Goal: Task Accomplishment & Management: Manage account settings

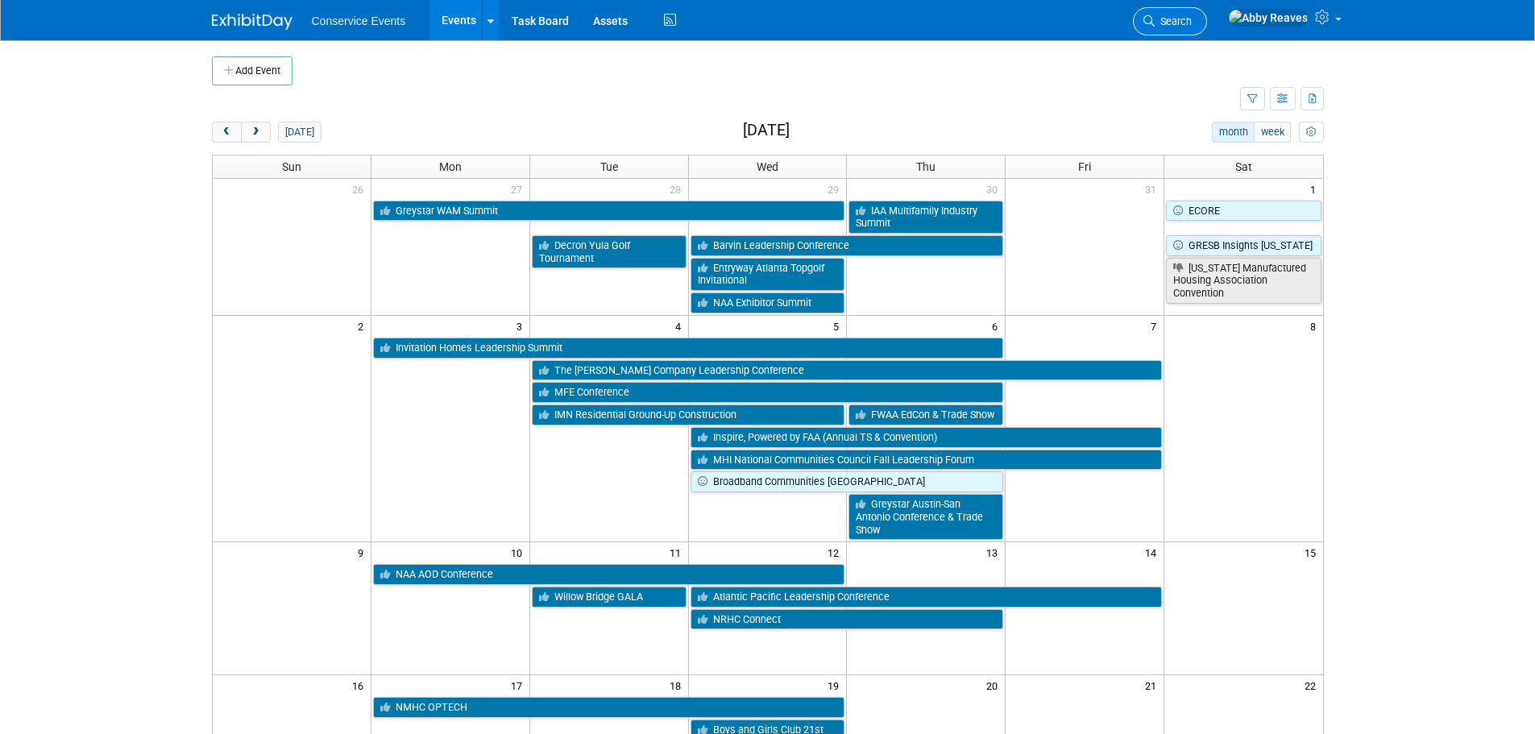
click at [1207, 27] on link "Search" at bounding box center [1170, 21] width 74 height 28
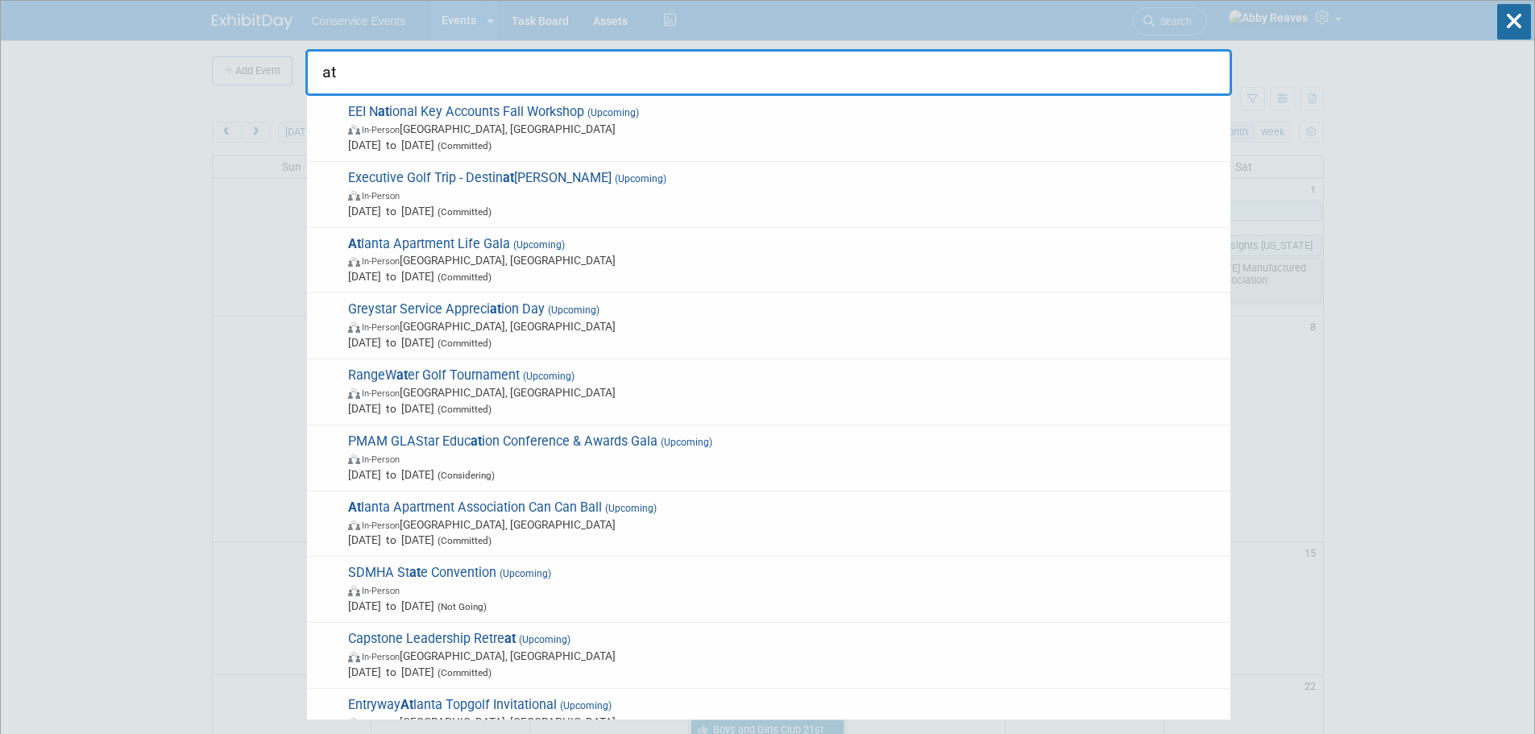
type input "a"
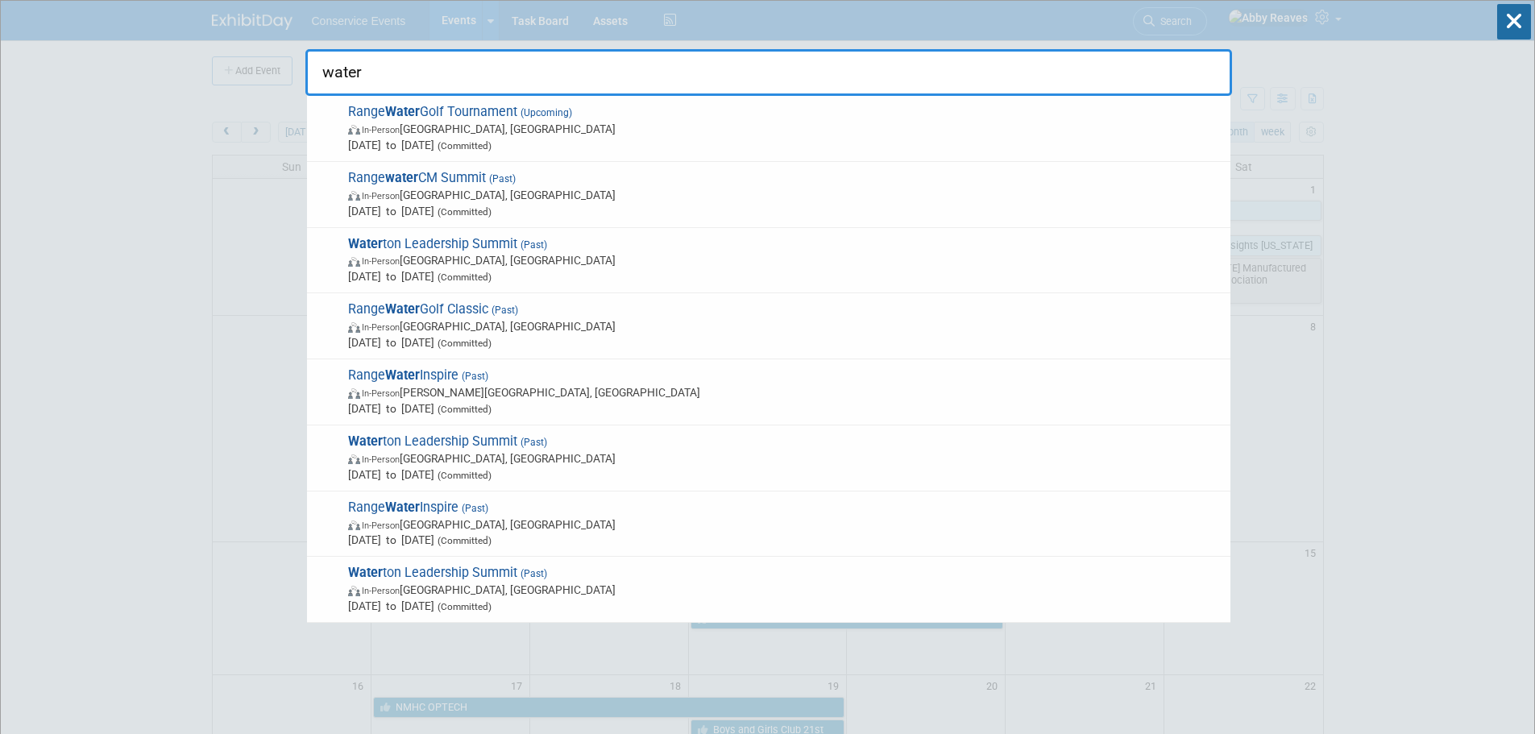
type input "water"
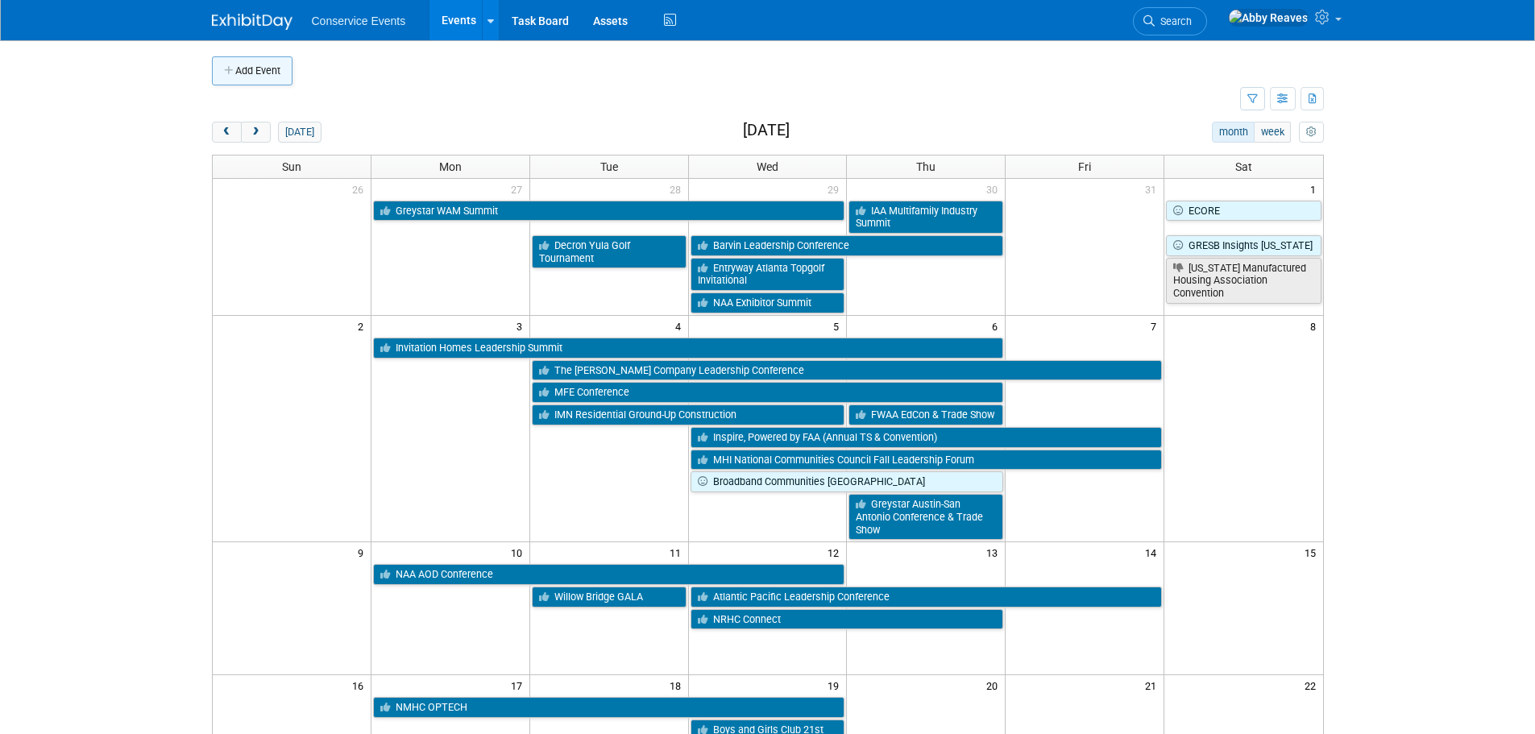
click at [249, 69] on button "Add Event" at bounding box center [252, 70] width 81 height 29
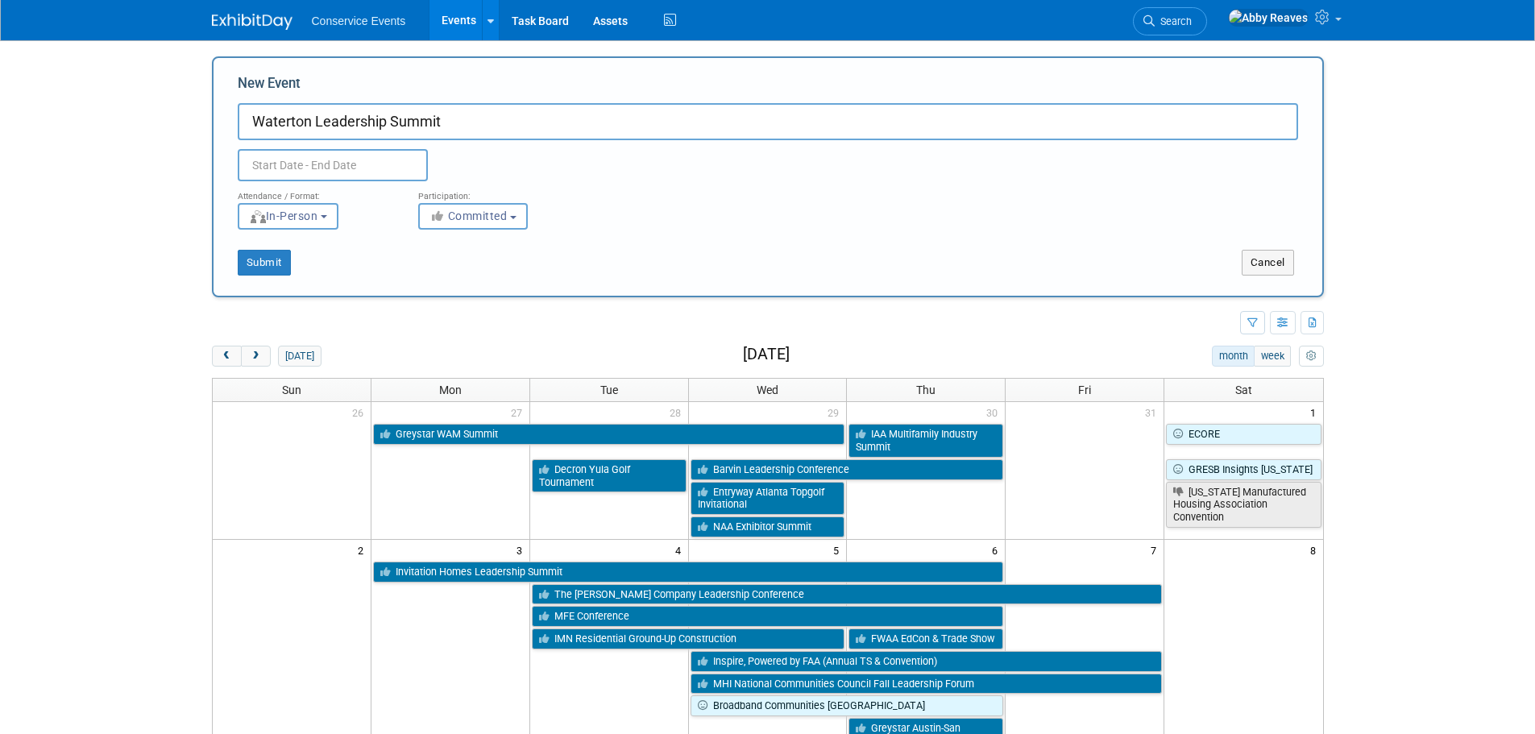
type input "Waterton Leadership Summit"
click at [304, 162] on input "text" at bounding box center [333, 165] width 190 height 32
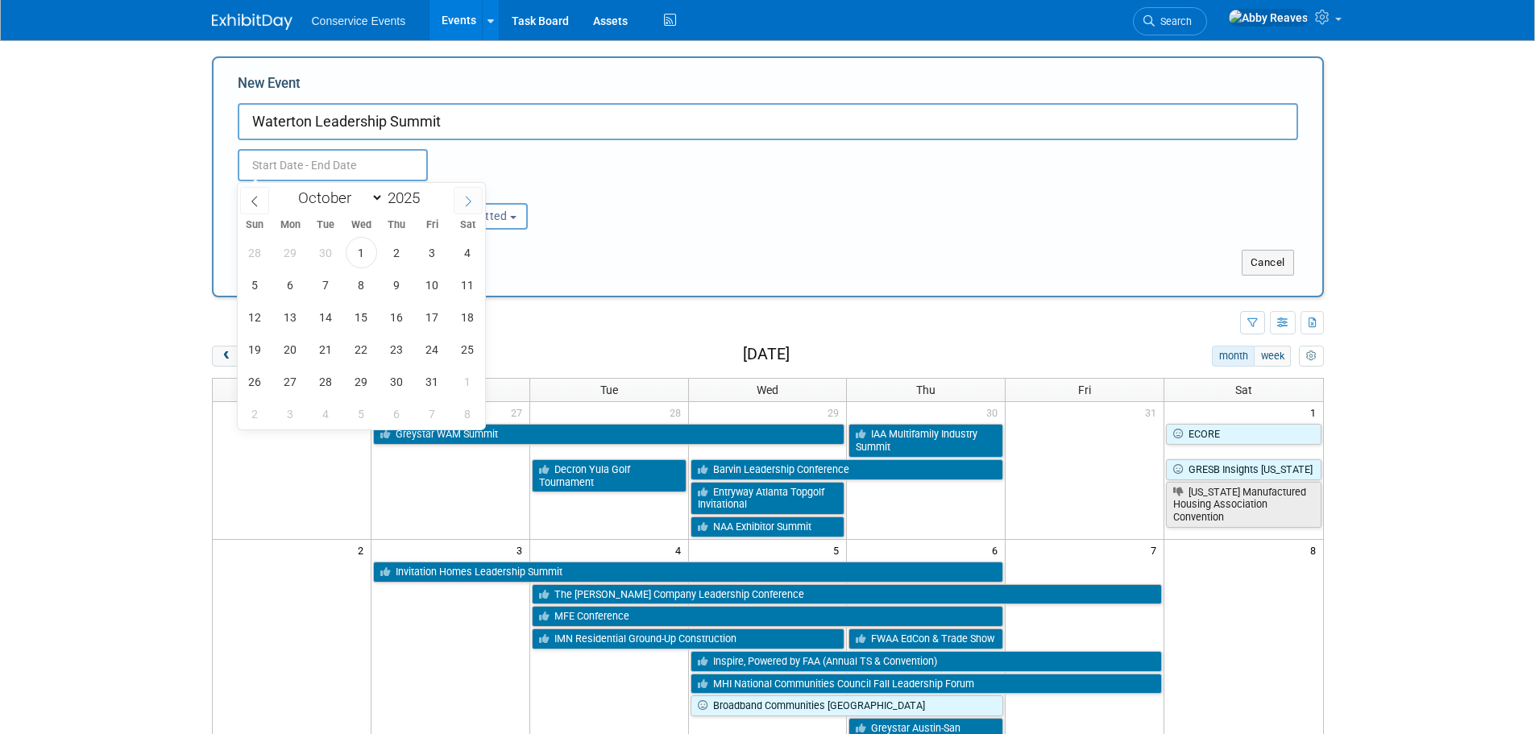
click at [457, 205] on span at bounding box center [468, 200] width 29 height 27
select select "11"
click at [457, 205] on span at bounding box center [468, 200] width 29 height 27
type input "2026"
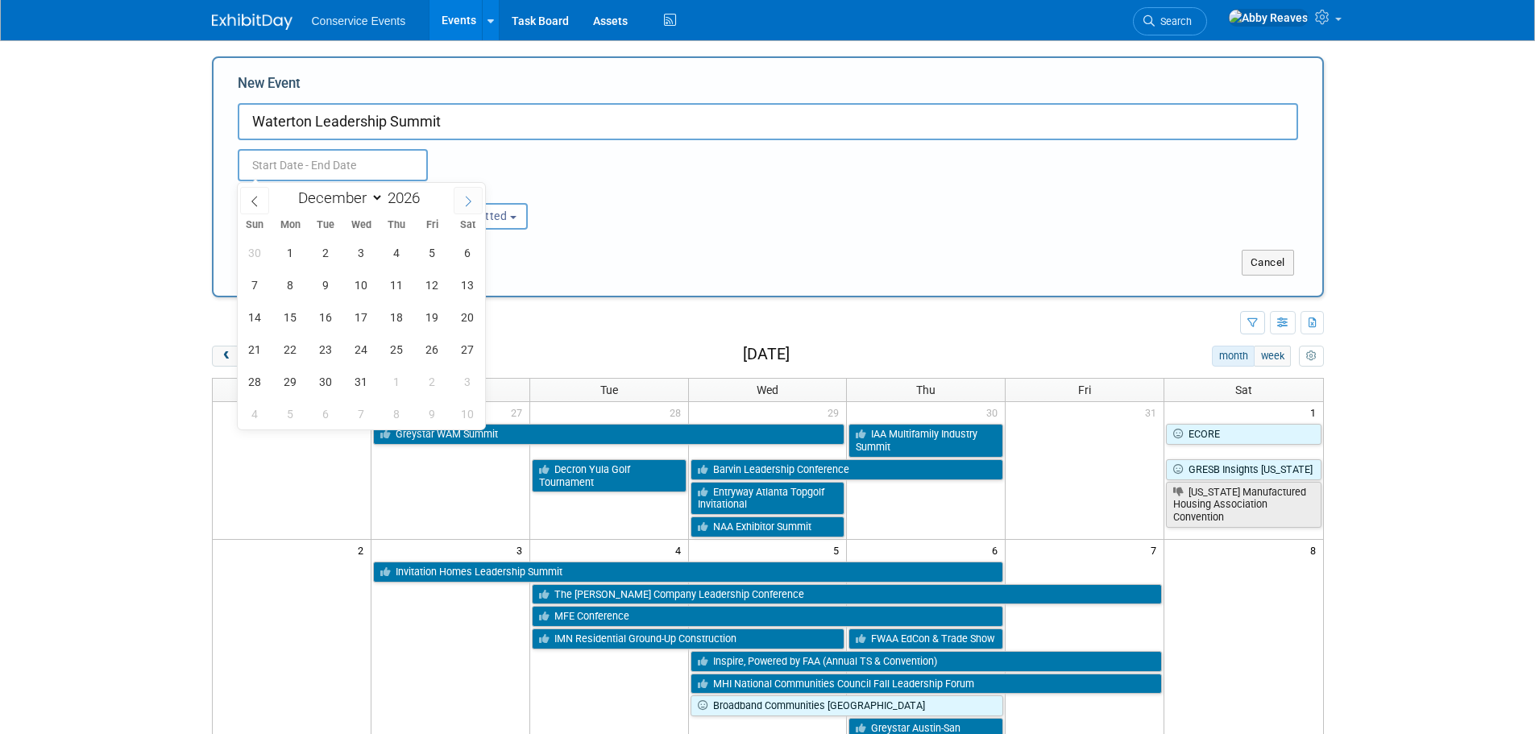
click at [457, 205] on span at bounding box center [468, 200] width 29 height 27
select select "2"
click at [254, 259] on span "1" at bounding box center [254, 252] width 31 height 31
click at [383, 259] on span "5" at bounding box center [396, 252] width 31 height 31
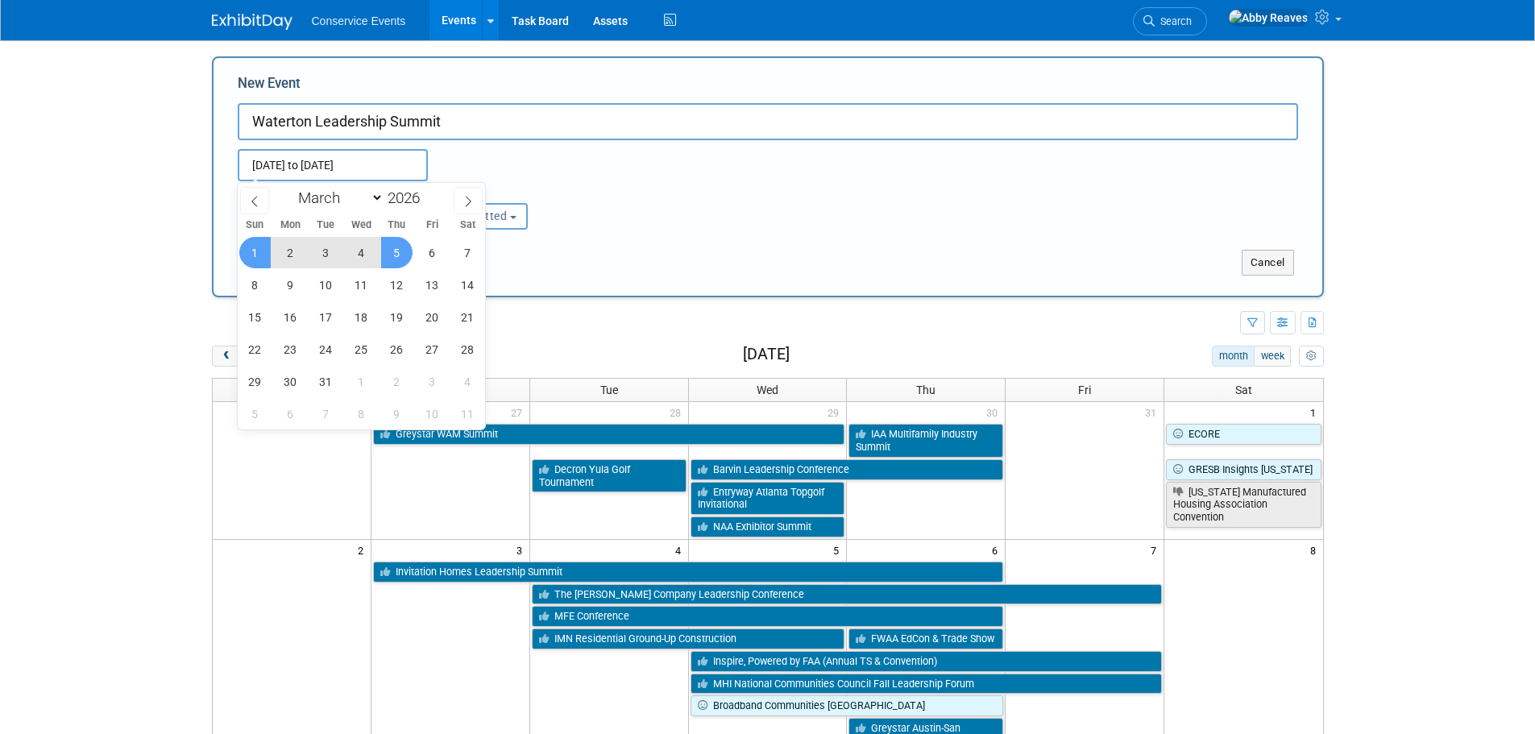
type input "Mar 1, 2026 to Mar 5, 2026"
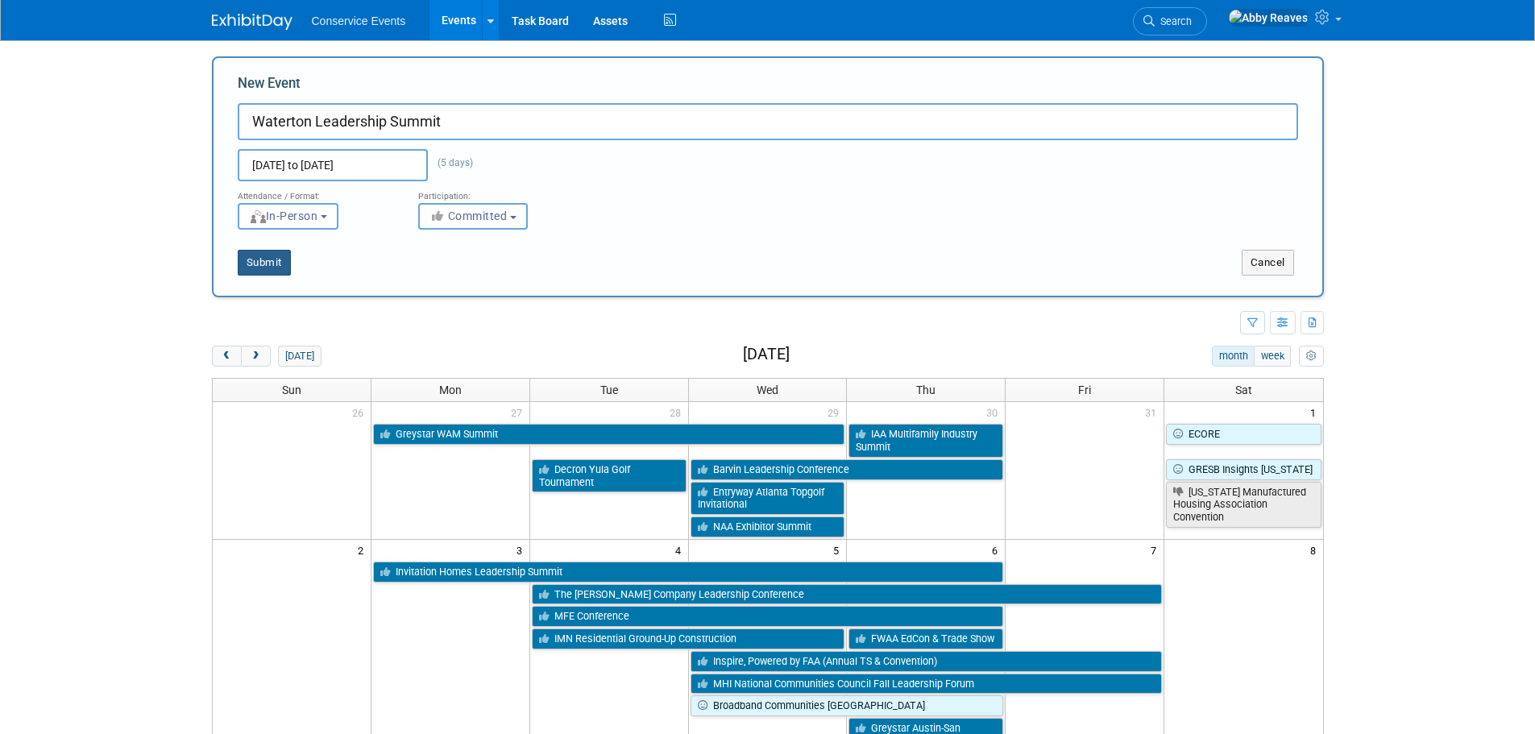
click at [254, 267] on button "Submit" at bounding box center [264, 263] width 53 height 26
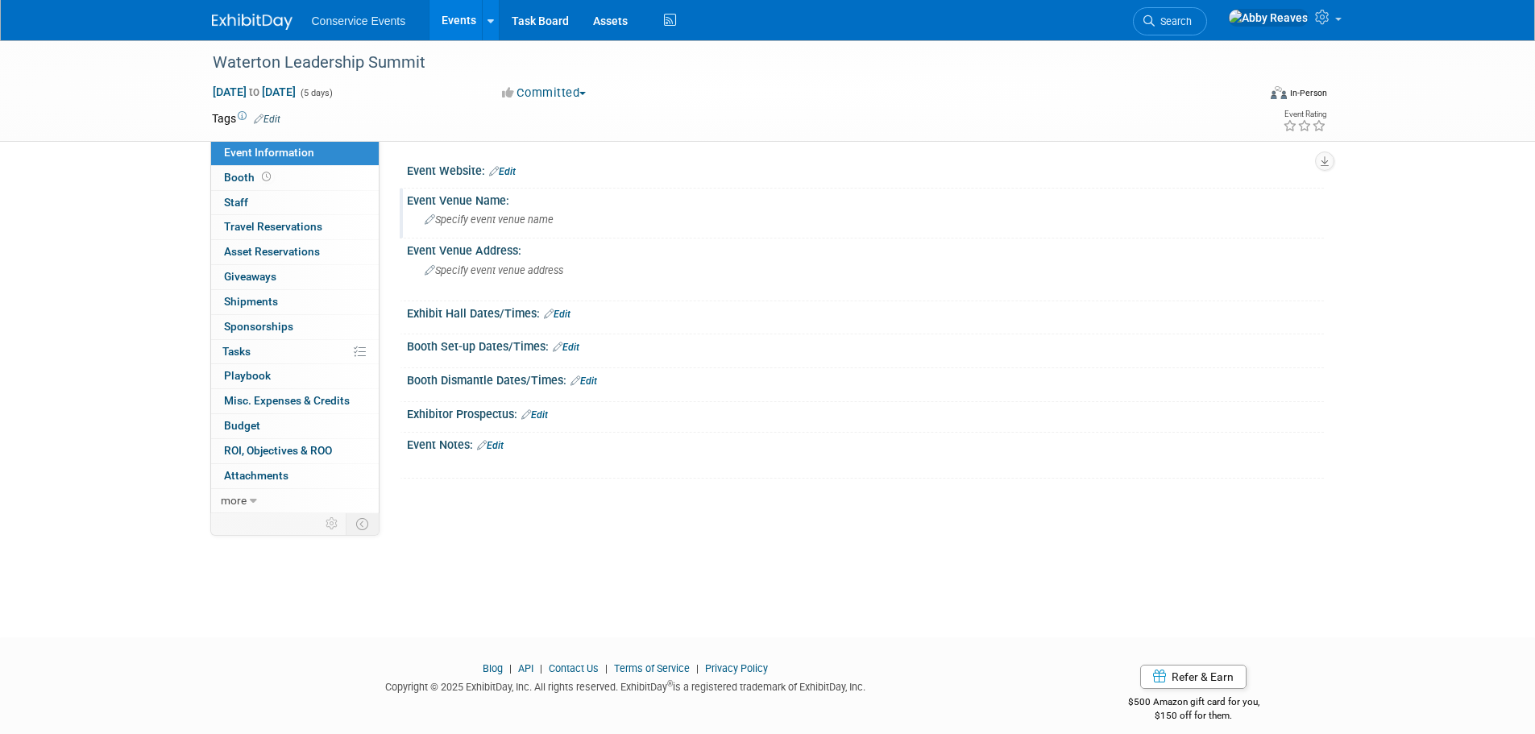
click at [511, 219] on span "Specify event venue name" at bounding box center [489, 219] width 129 height 12
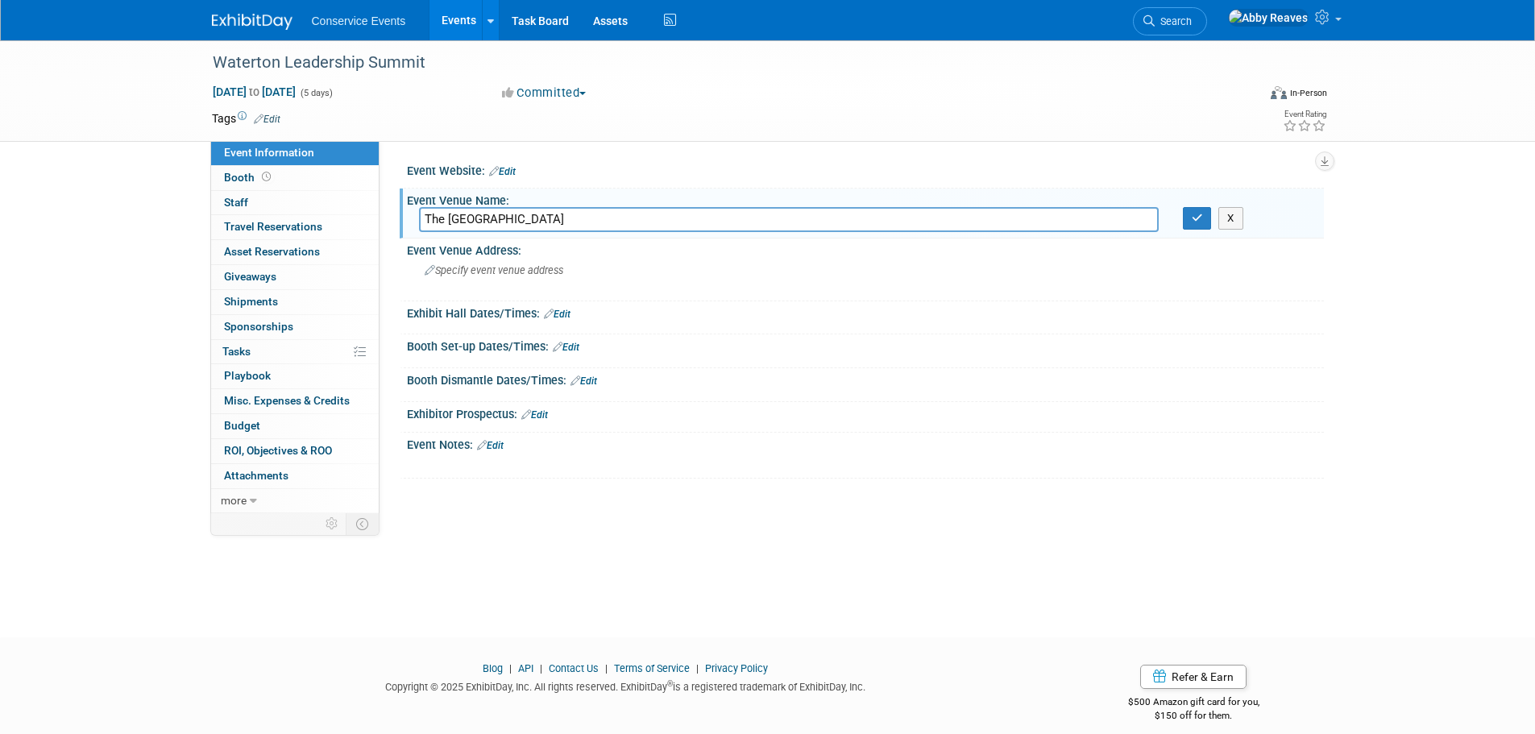
click at [449, 213] on input "The Hyatt Hill Country Resort and Spa" at bounding box center [788, 219] width 739 height 25
type input "Hyatt Hill Country Resort and Spa"
click at [1191, 222] on icon "button" at bounding box center [1196, 218] width 11 height 10
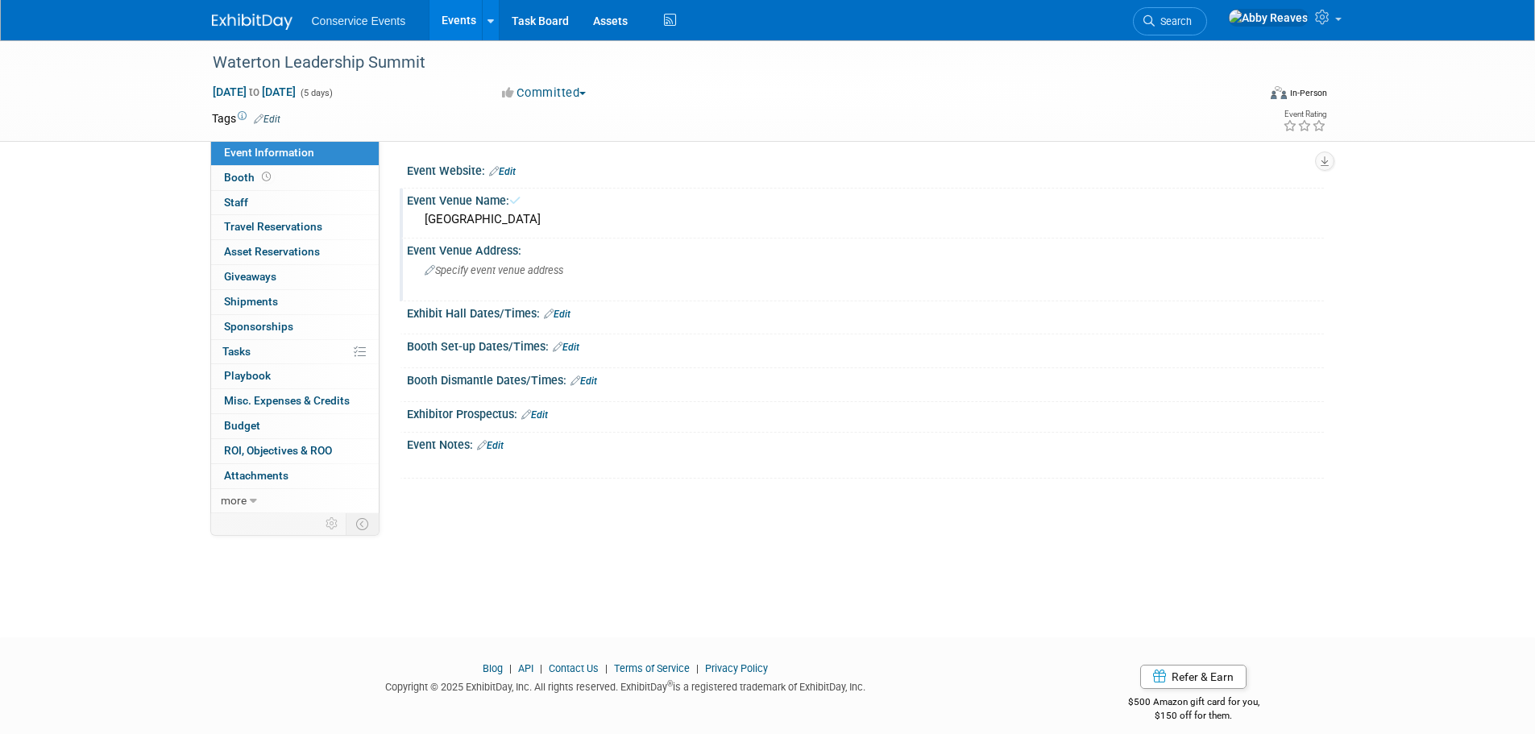
click at [860, 286] on div "Event Venue Address: Specify event venue address" at bounding box center [862, 269] width 924 height 62
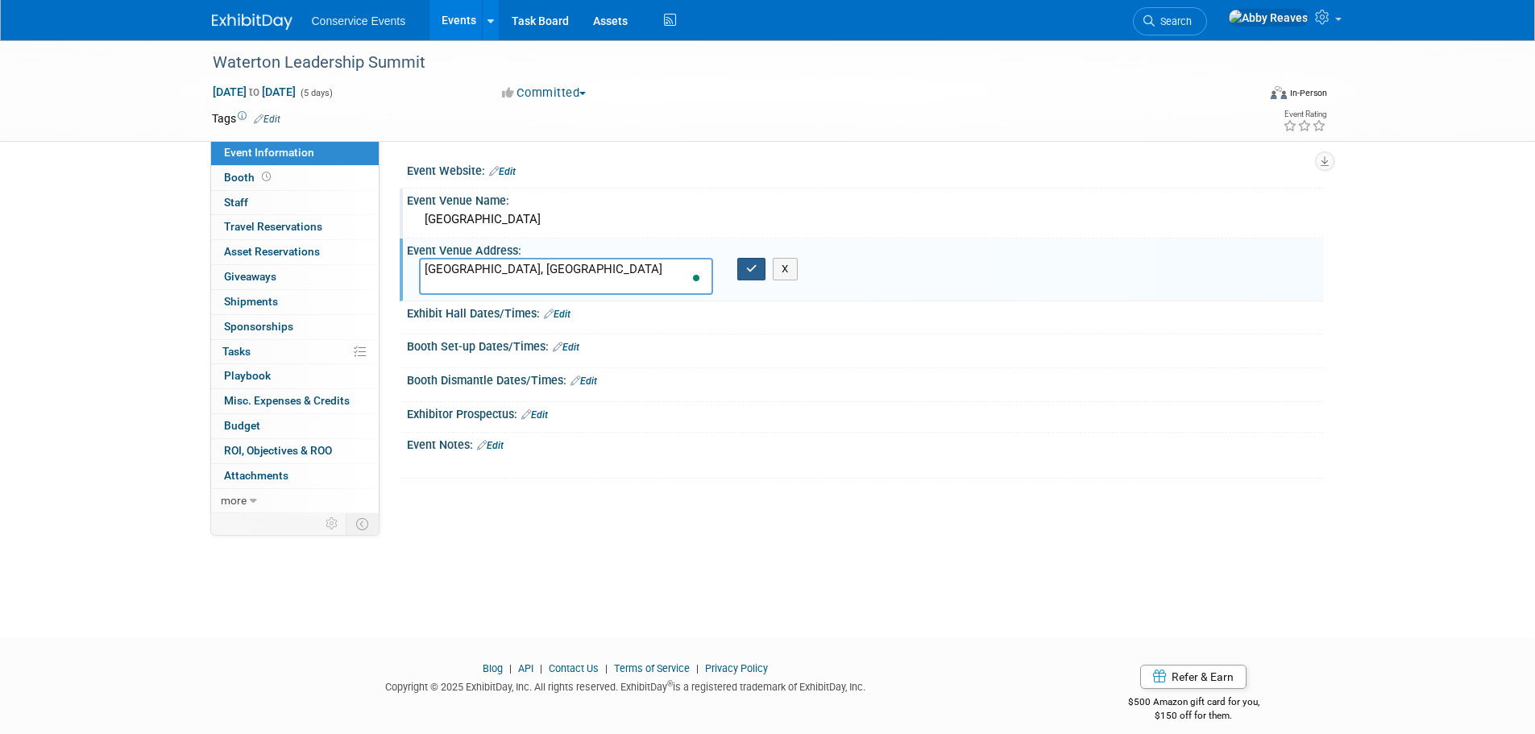
type textarea "[GEOGRAPHIC_DATA], [GEOGRAPHIC_DATA]"
click at [752, 263] on icon "button" at bounding box center [751, 268] width 11 height 10
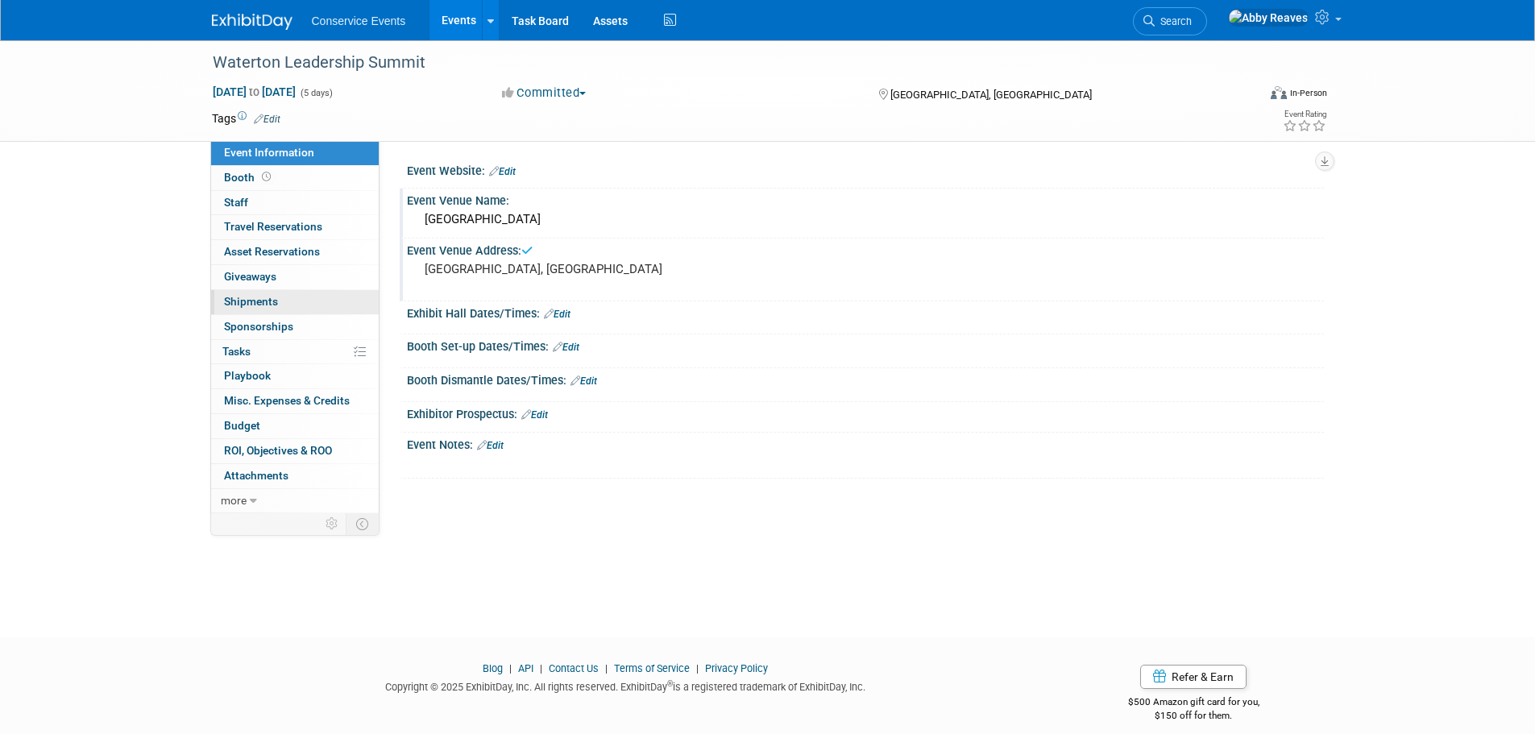
drag, startPoint x: 244, startPoint y: 477, endPoint x: 351, endPoint y: 306, distance: 201.6
click at [244, 477] on span "Attachments 0" at bounding box center [256, 475] width 64 height 13
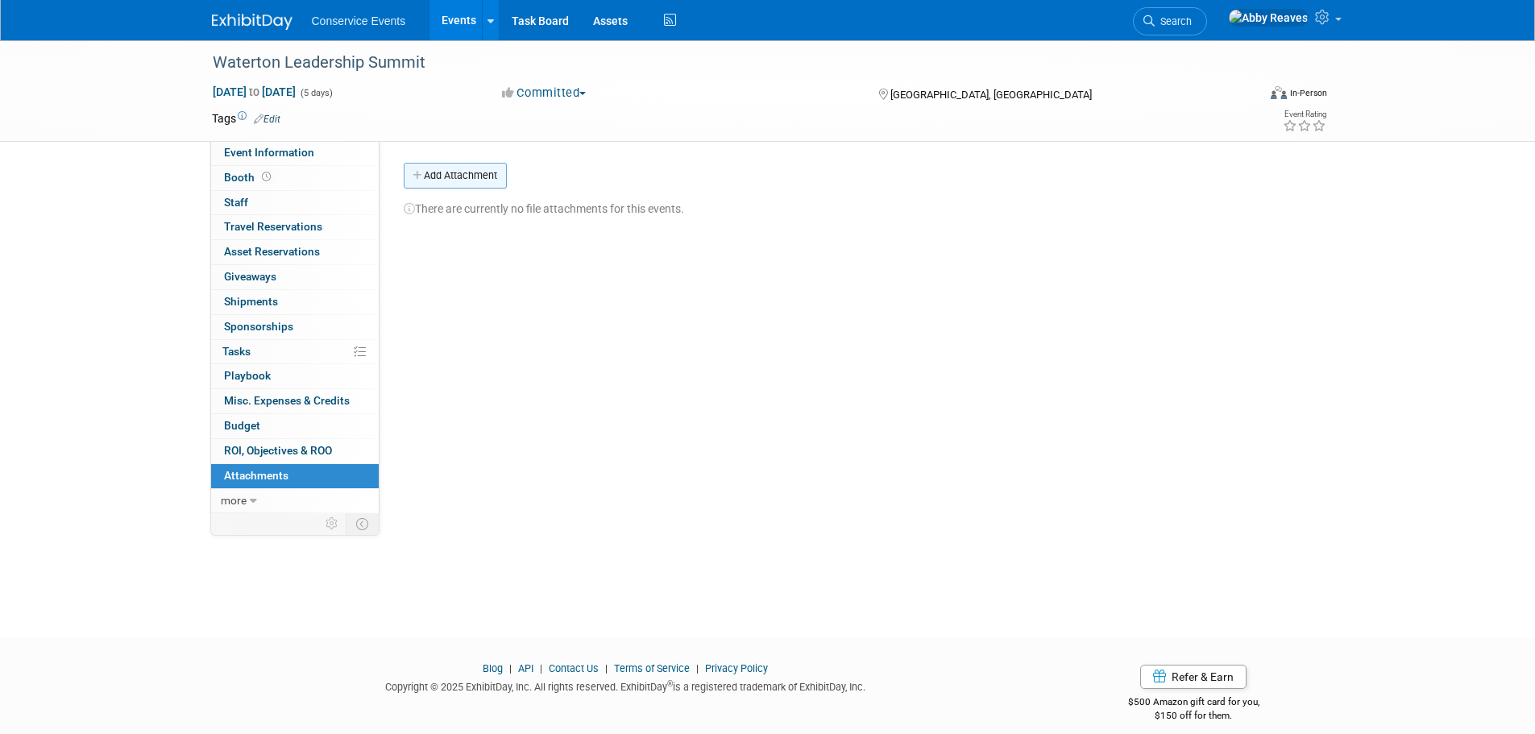
click at [454, 180] on button "Add Attachment" at bounding box center [455, 176] width 103 height 26
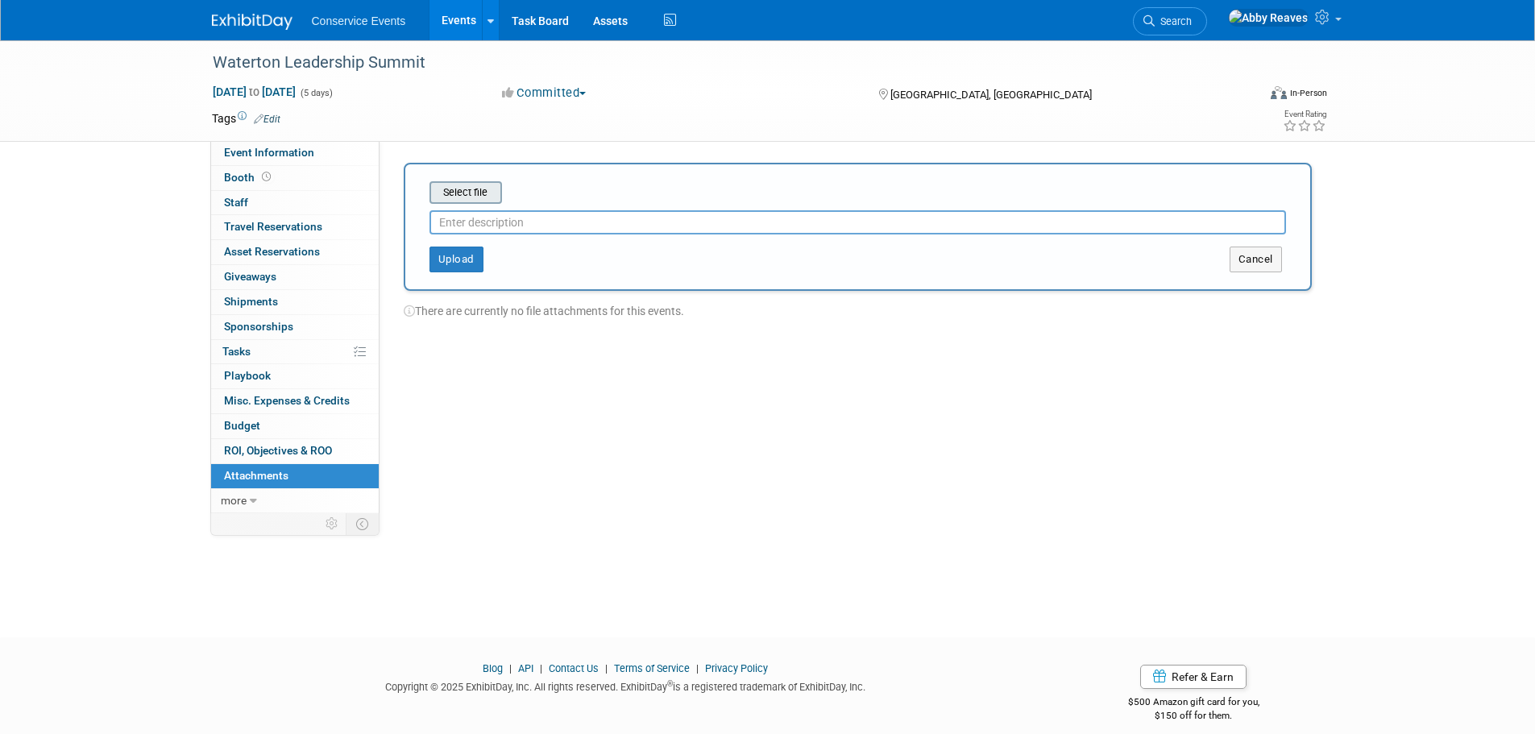
click at [478, 191] on input "file" at bounding box center [405, 192] width 192 height 19
click at [471, 249] on button "Upload" at bounding box center [456, 253] width 54 height 26
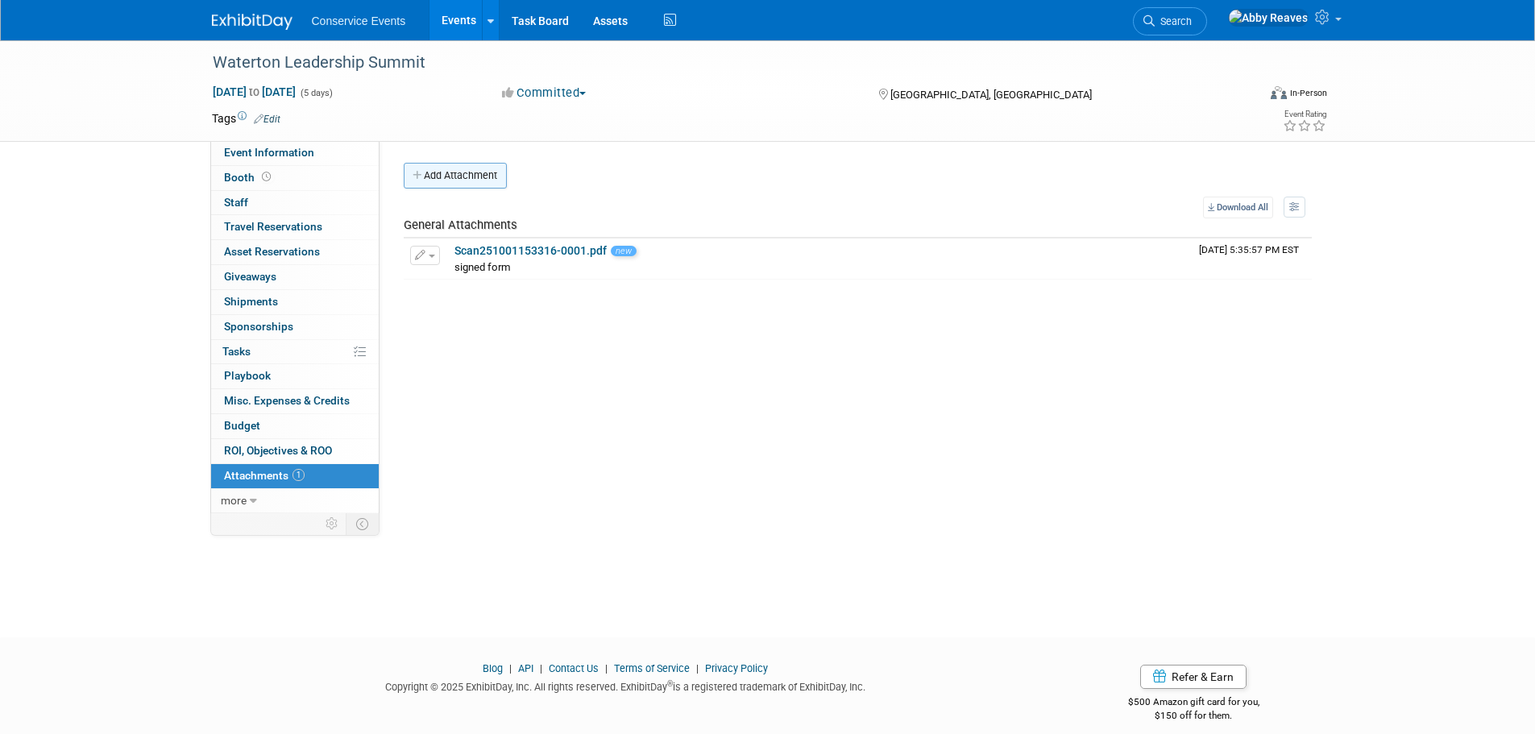
click at [470, 183] on button "Add Attachment" at bounding box center [455, 176] width 103 height 26
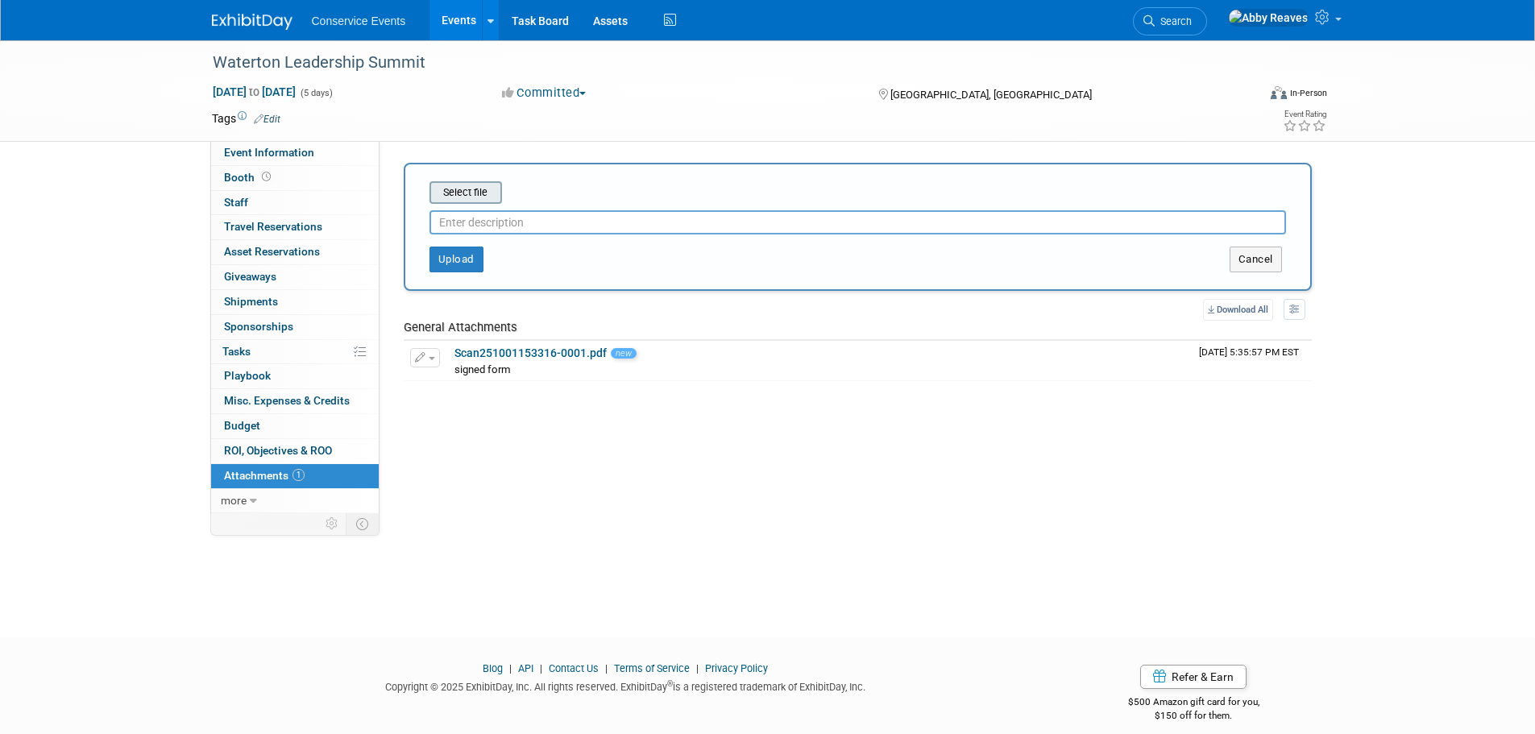
click at [467, 183] on input "file" at bounding box center [405, 192] width 192 height 19
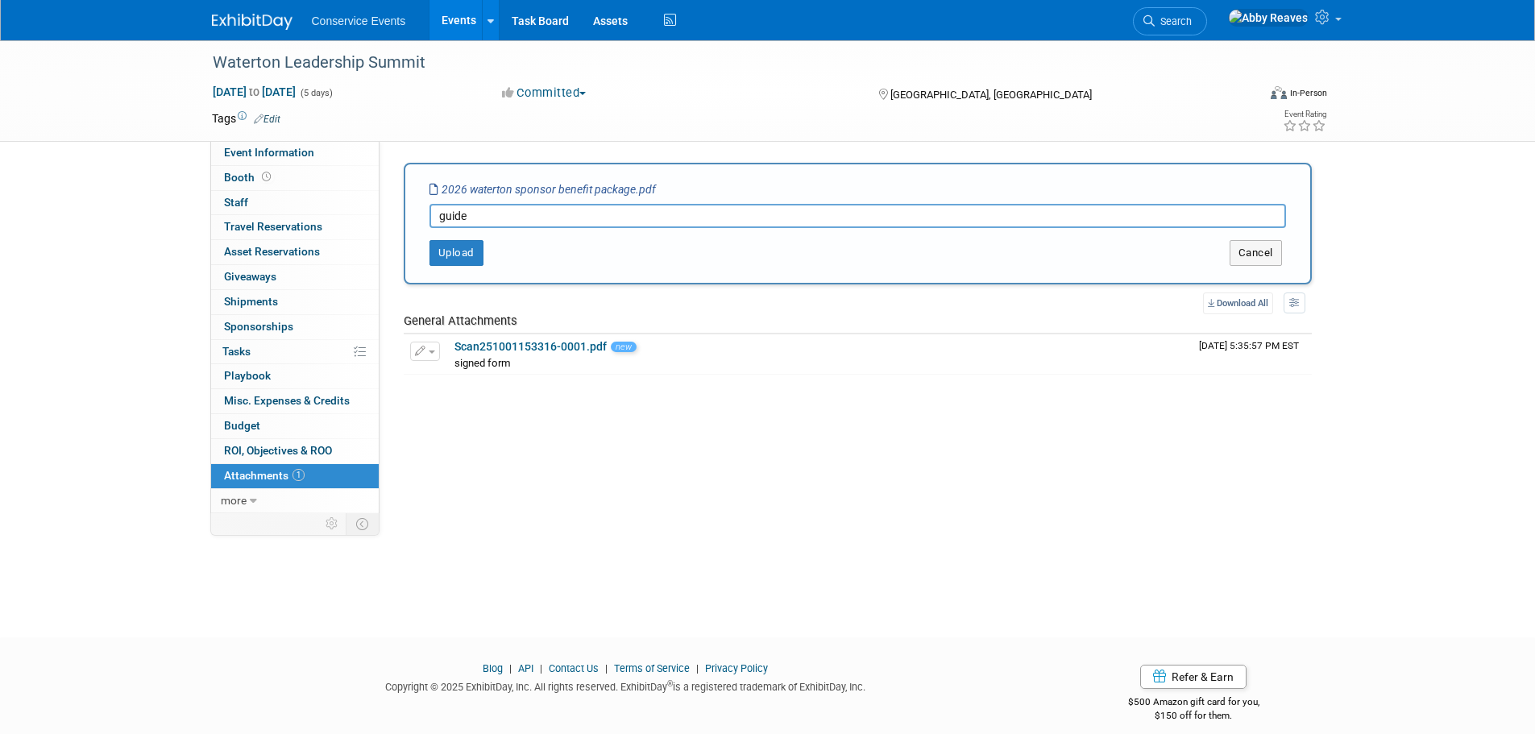
type input "guide"
click at [466, 258] on button "Upload" at bounding box center [456, 253] width 54 height 26
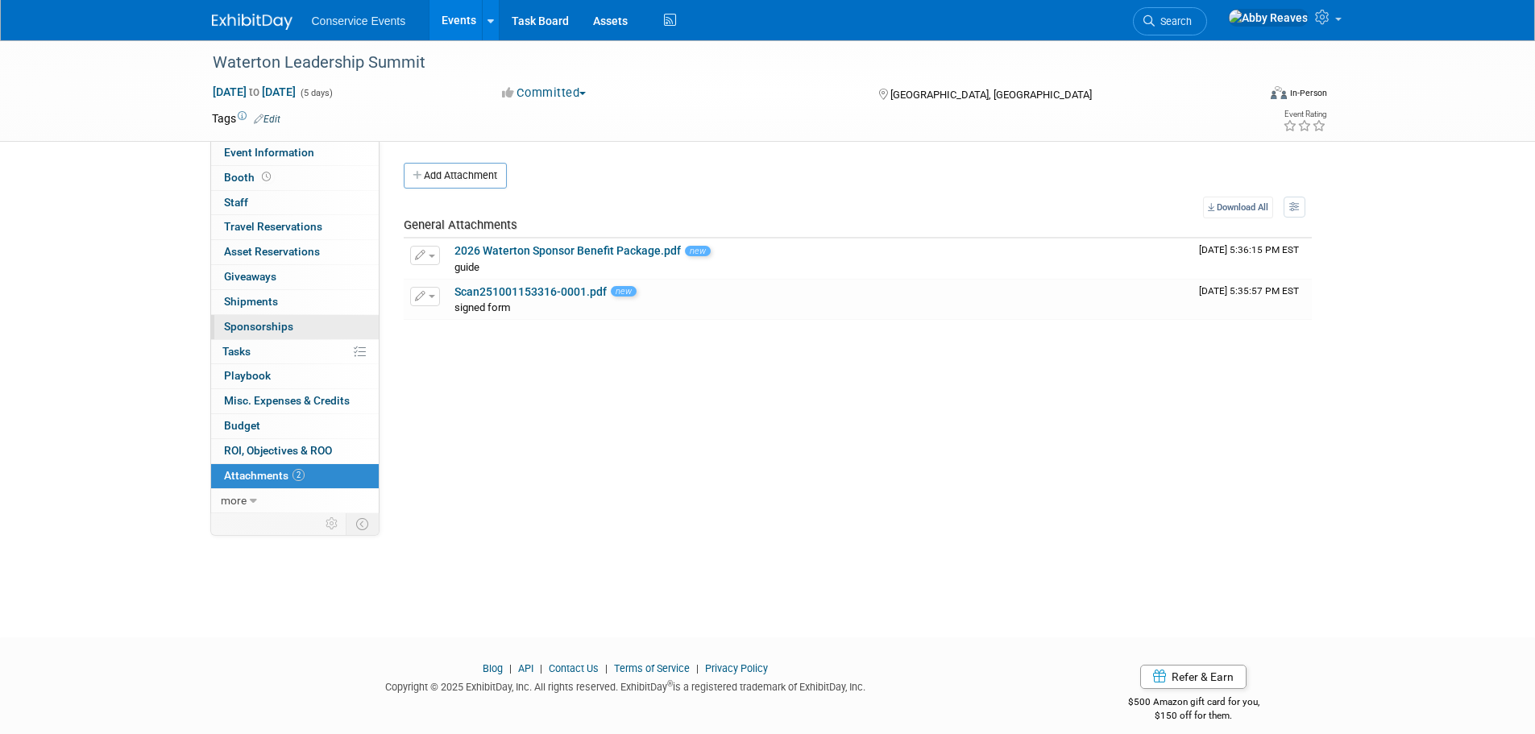
click at [259, 325] on span "Sponsorships 0" at bounding box center [258, 326] width 69 height 13
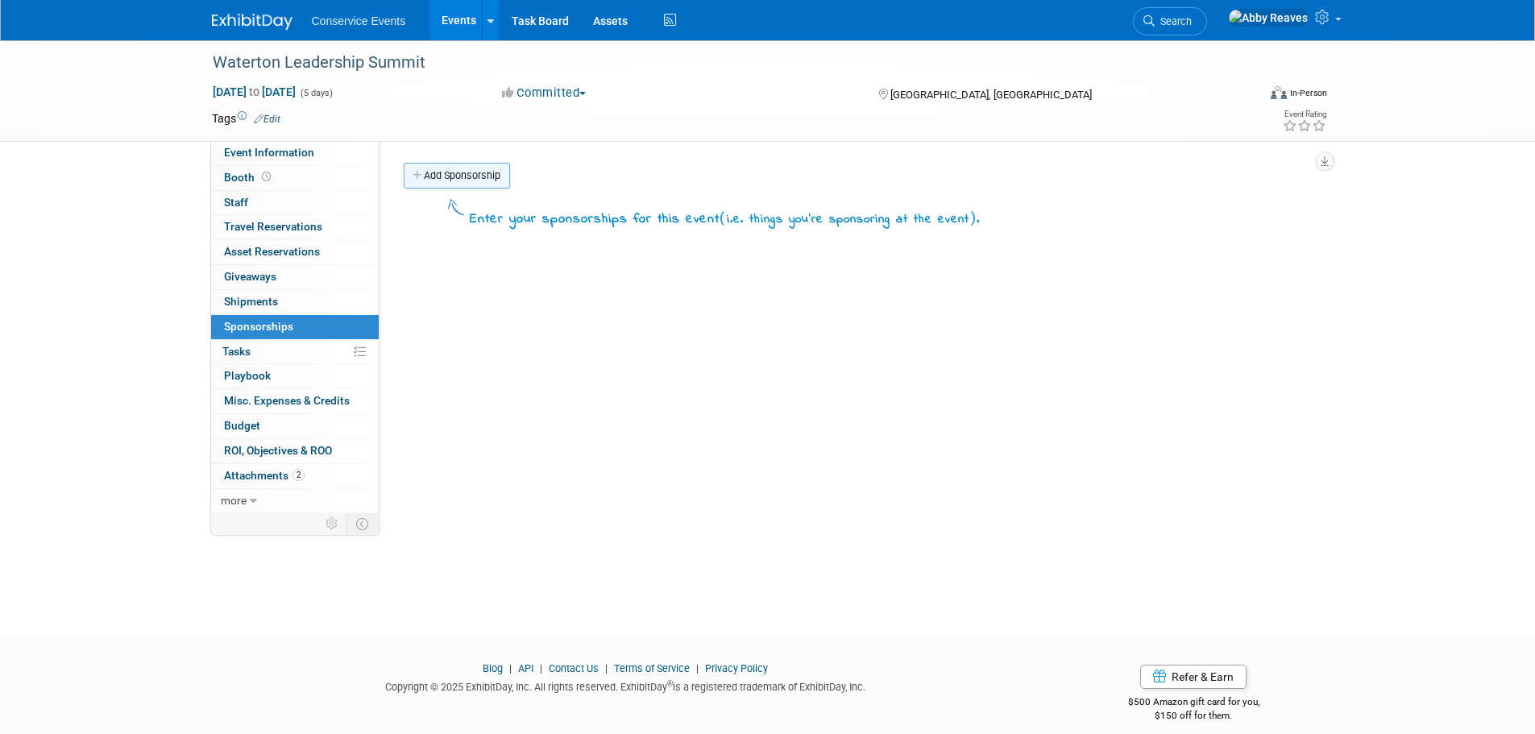
click at [433, 170] on link "Add Sponsorship" at bounding box center [457, 176] width 106 height 26
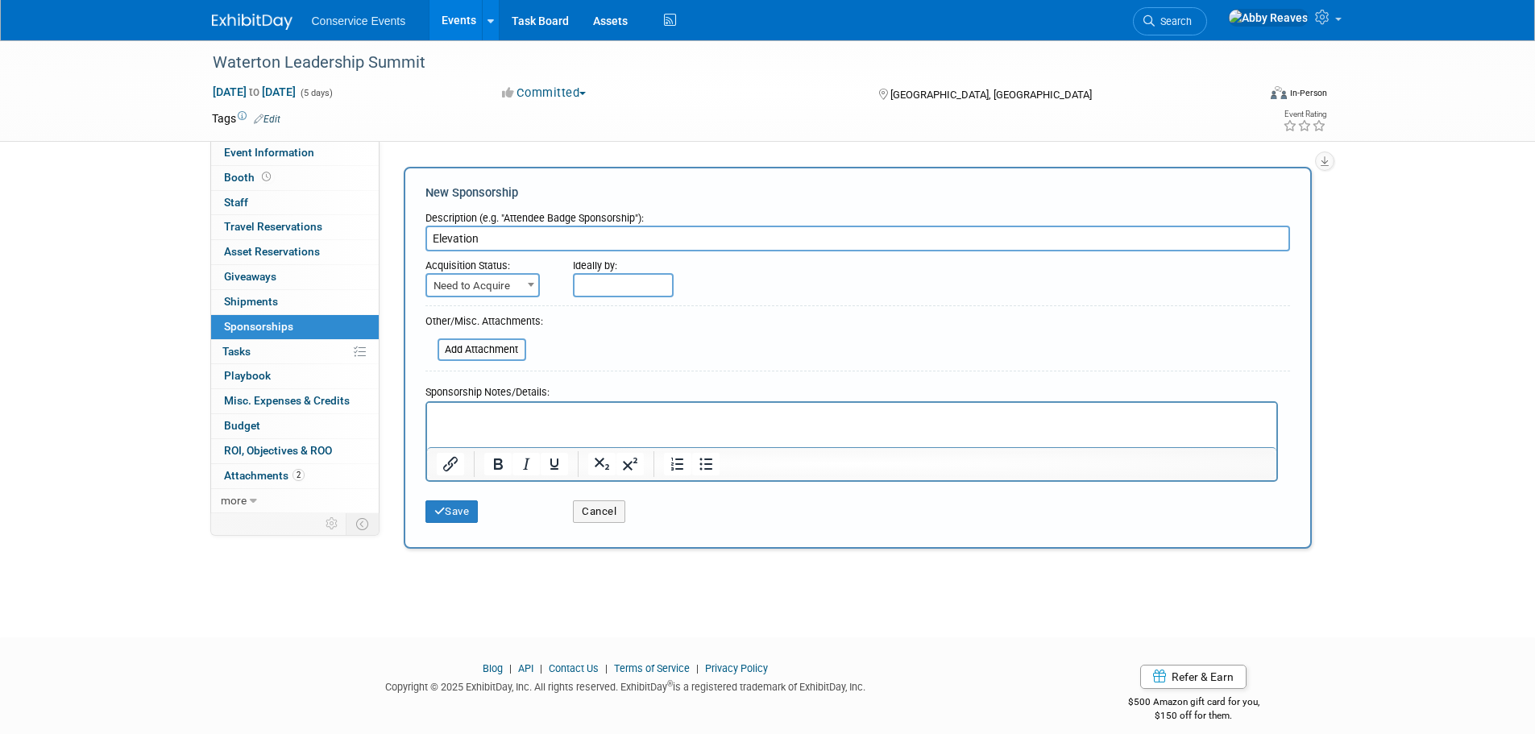
type input "Elevation"
click at [478, 289] on span "Need to Acquire" at bounding box center [482, 286] width 111 height 23
select select "2"
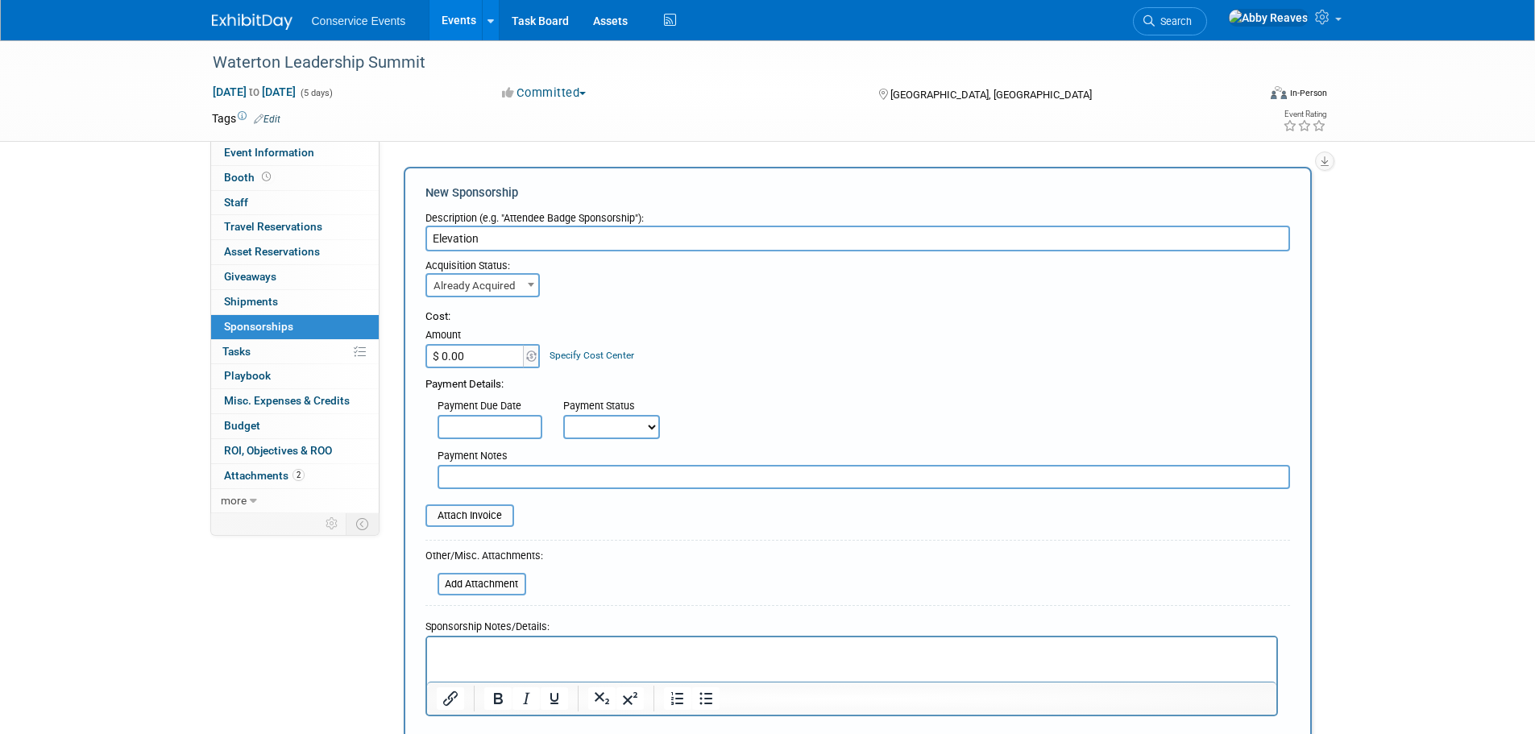
click at [473, 357] on input "$ 0.00" at bounding box center [475, 356] width 101 height 24
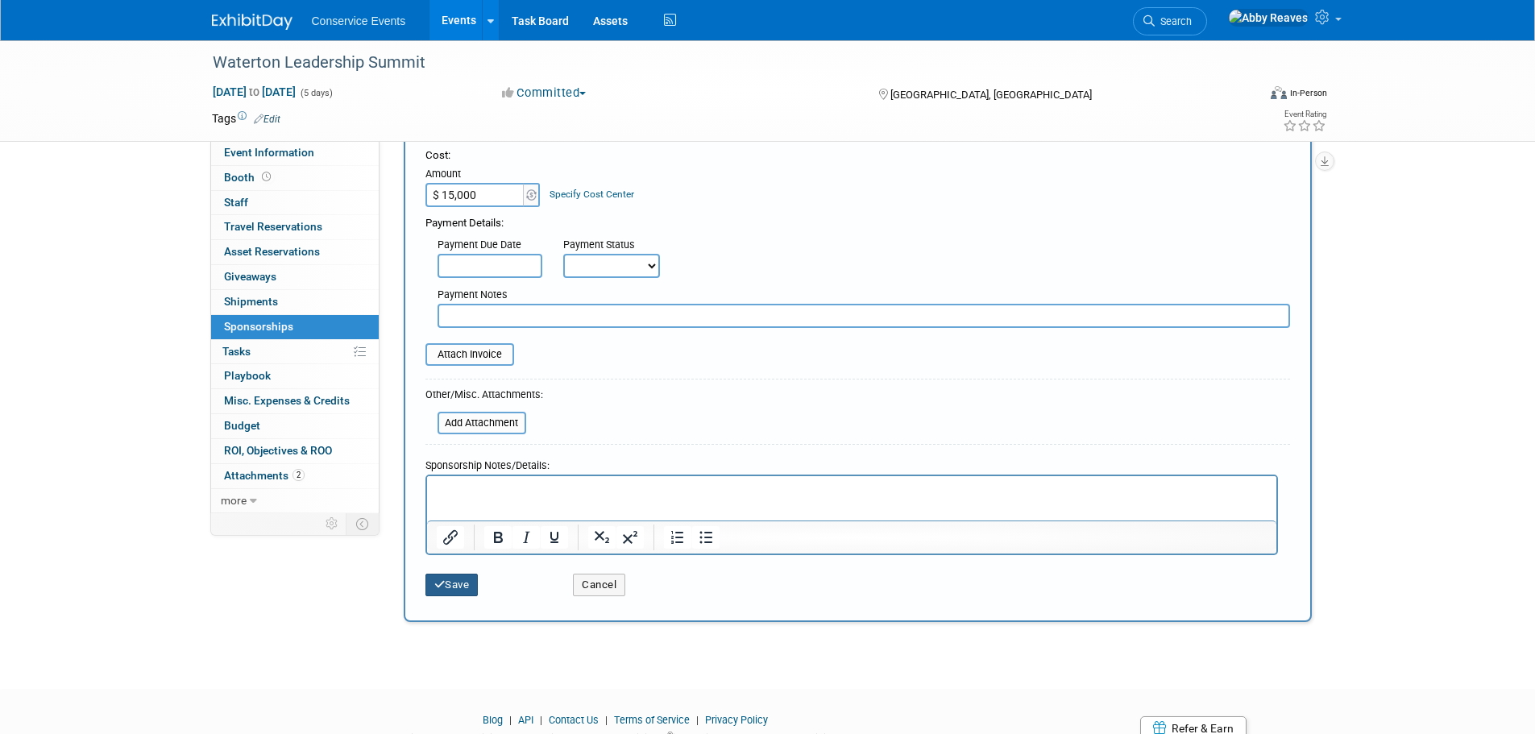
type input "$ 15,000.00"
click at [461, 582] on button "Save" at bounding box center [451, 585] width 53 height 23
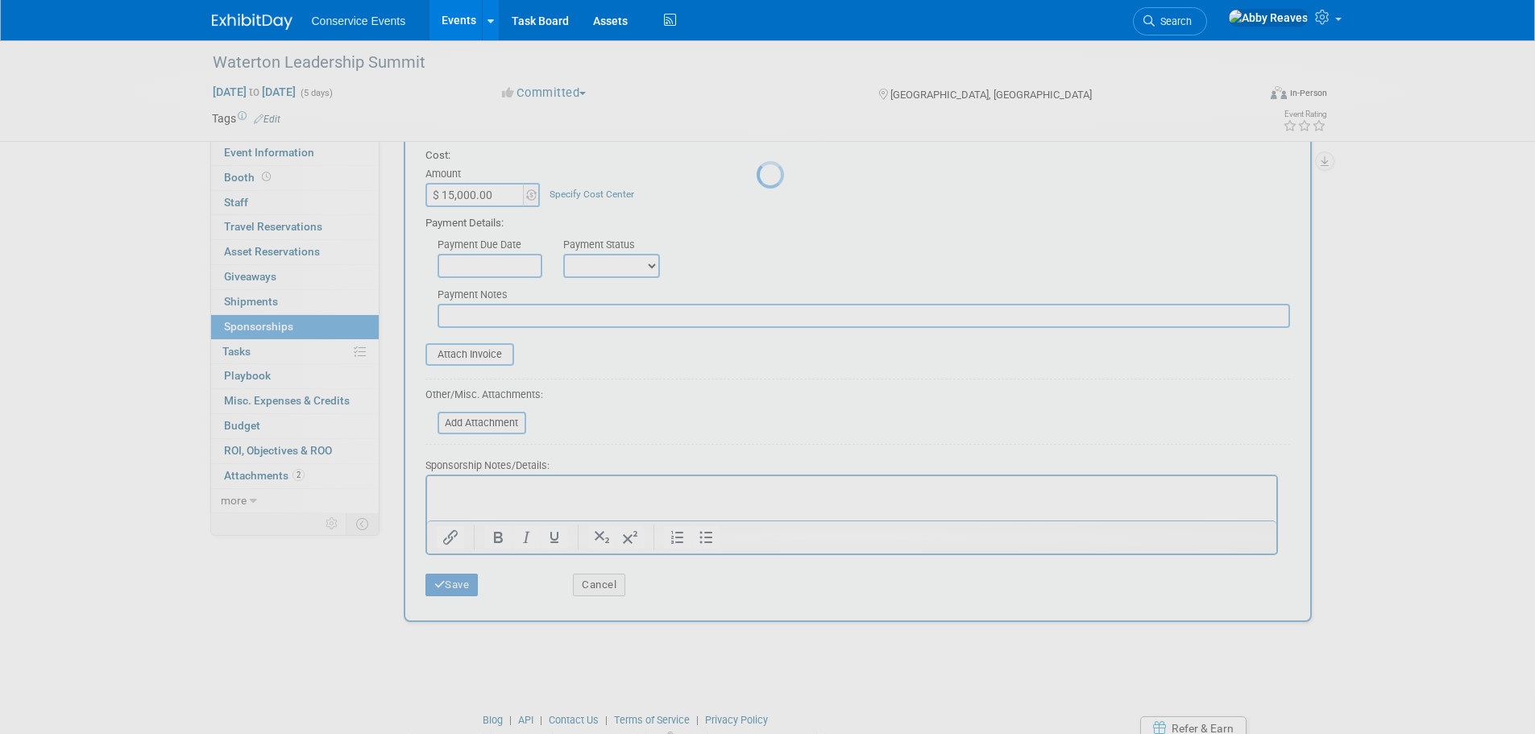
scroll to position [16, 0]
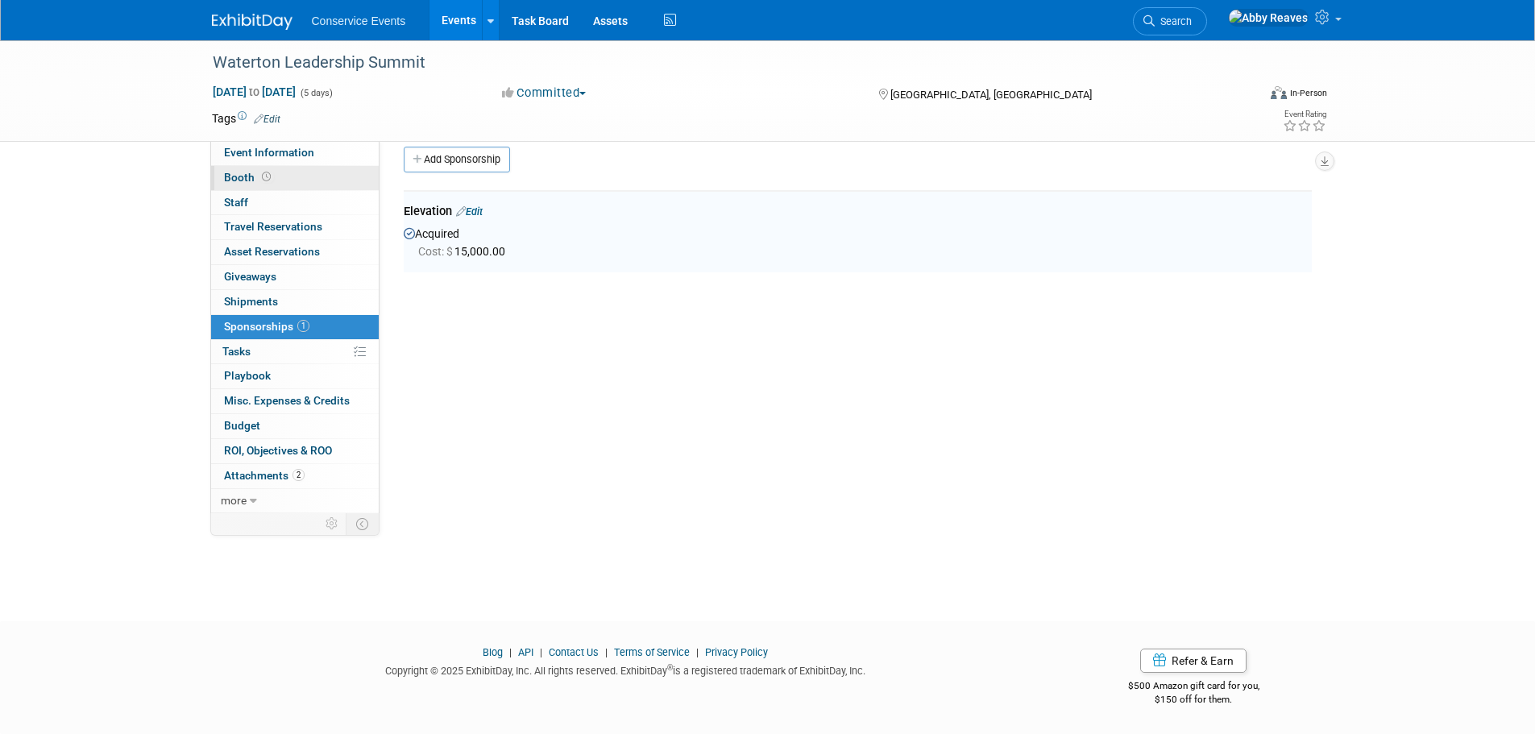
click at [344, 185] on link "Booth" at bounding box center [295, 178] width 168 height 24
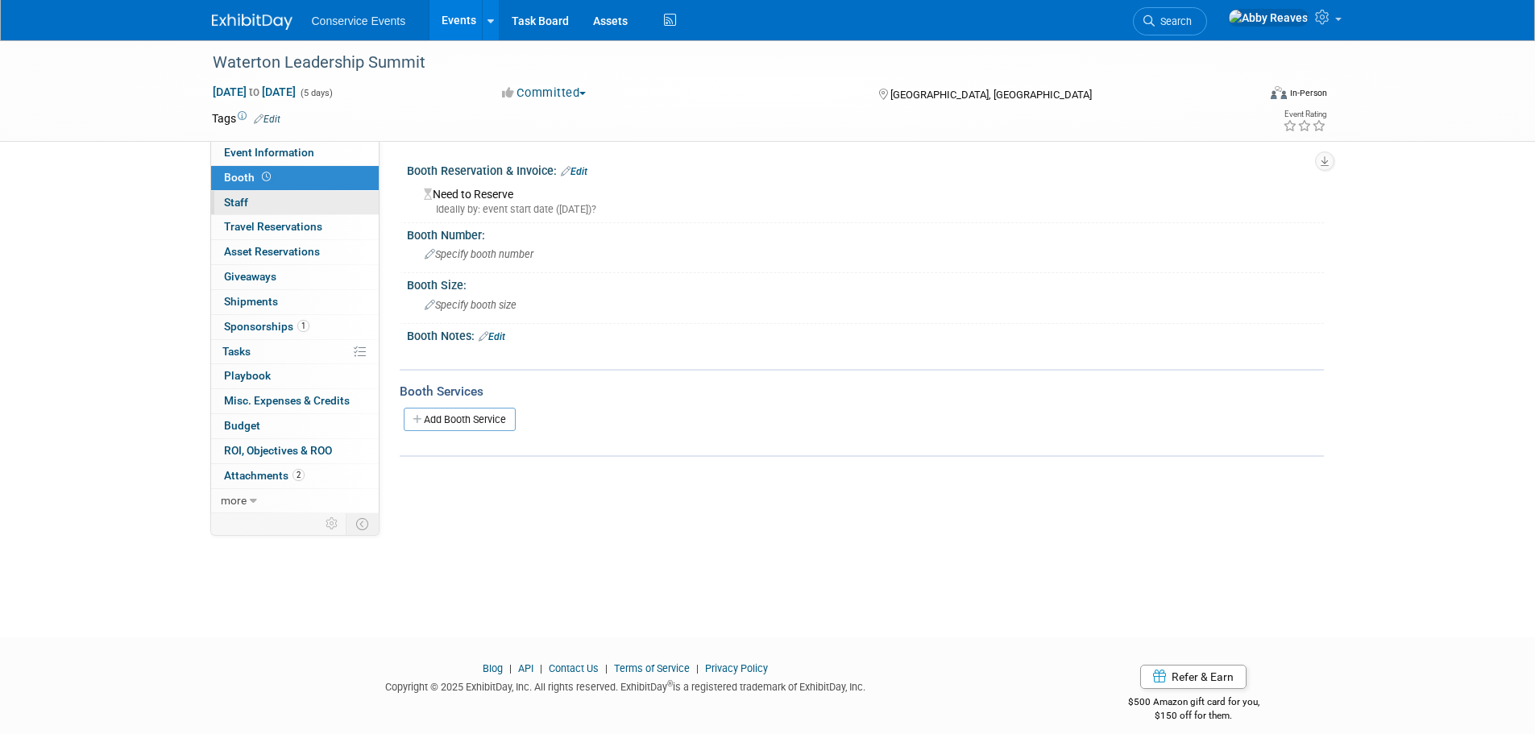
click at [338, 197] on link "0 Staff 0" at bounding box center [295, 203] width 168 height 24
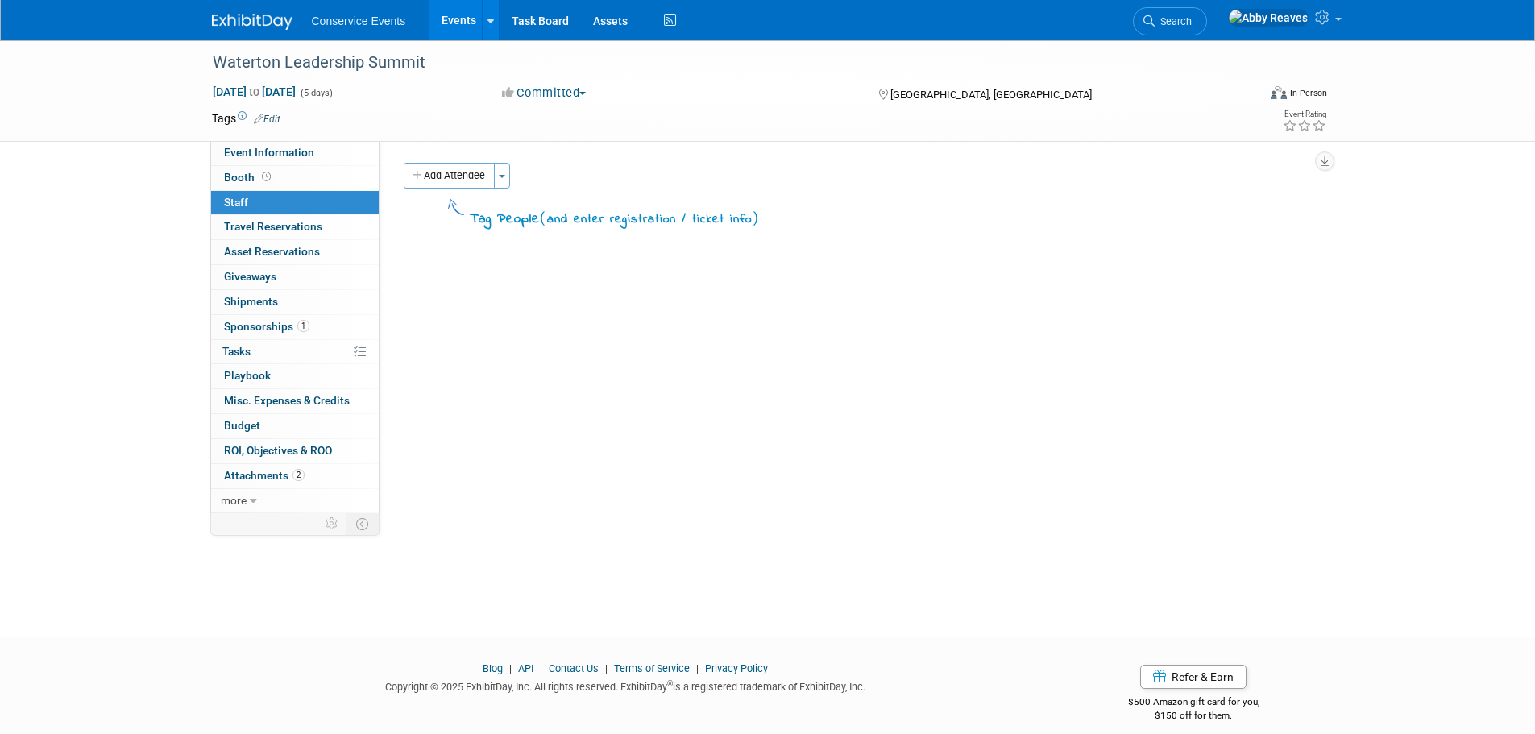
drag, startPoint x: 481, startPoint y: 178, endPoint x: 483, endPoint y: 188, distance: 10.6
click at [481, 178] on button "Add Attendee" at bounding box center [449, 176] width 91 height 26
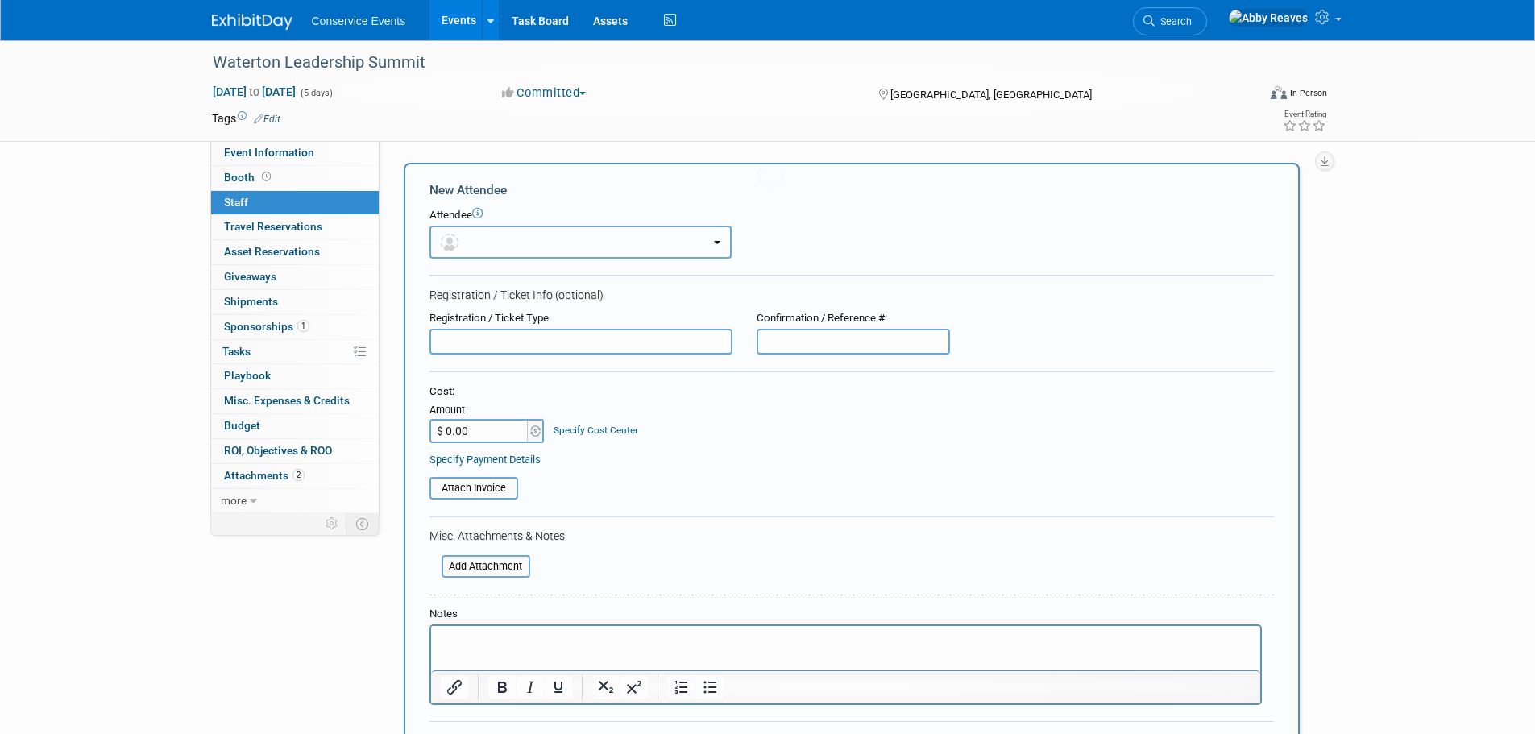
click at [505, 238] on button "button" at bounding box center [580, 242] width 302 height 33
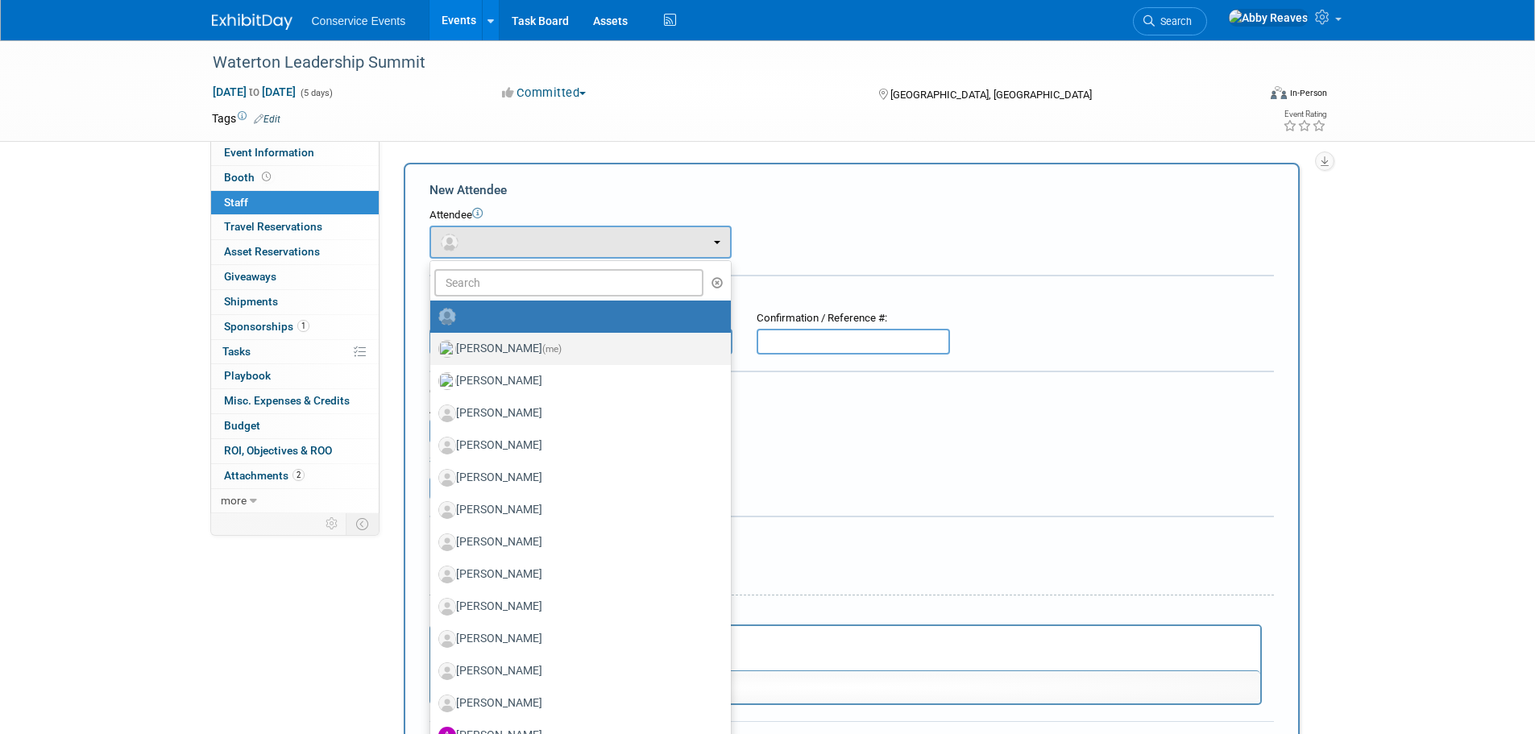
click at [542, 346] on span "(me)" at bounding box center [551, 348] width 19 height 11
click at [433, 346] on input "Abby Reaves (me)" at bounding box center [427, 347] width 10 height 10
select select "888e4ed3-42fd-4820-a89e-ed4ce941d196"
select select "6"
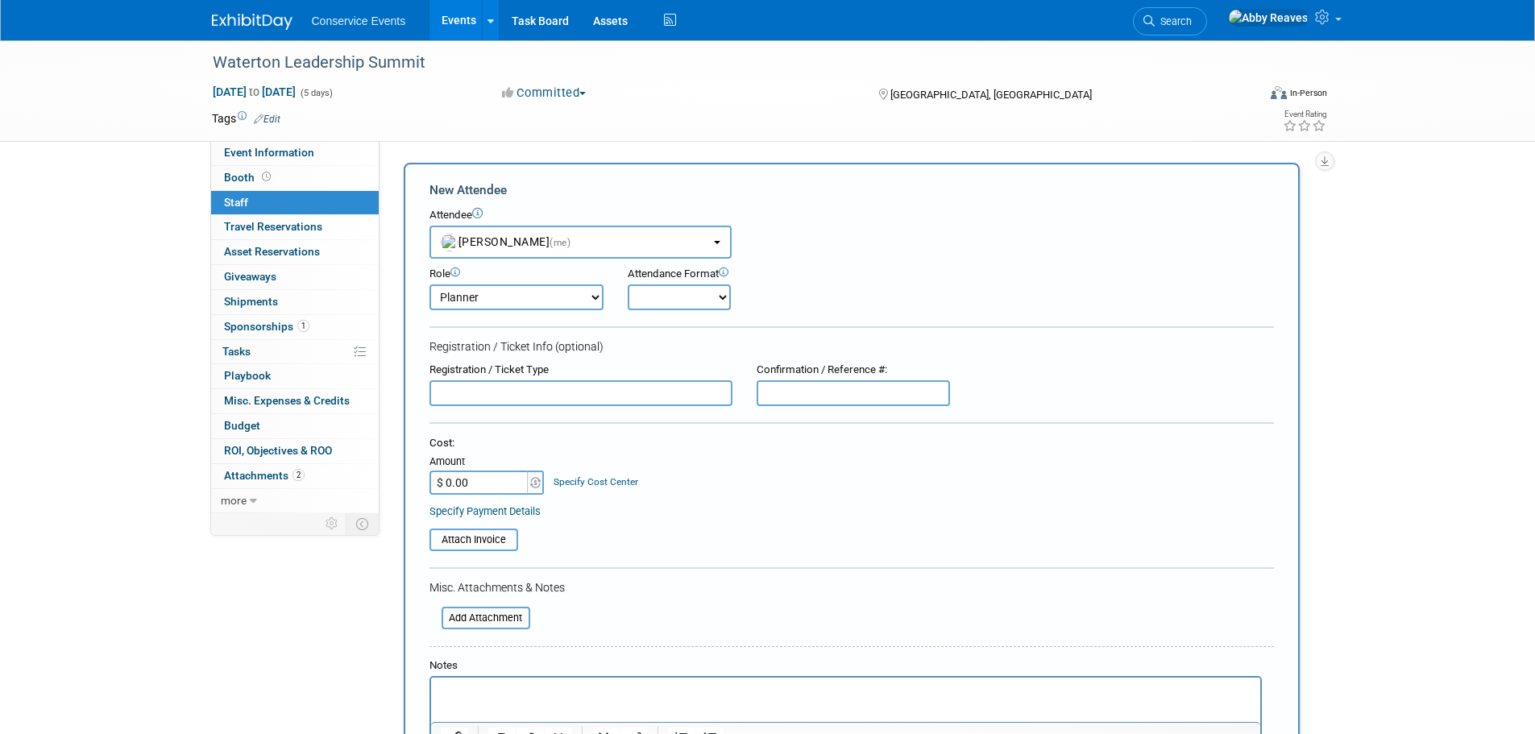
click at [676, 301] on select "Onsite Remote" at bounding box center [679, 297] width 103 height 26
select select "2"
click at [628, 284] on select "Onsite Remote" at bounding box center [679, 297] width 103 height 26
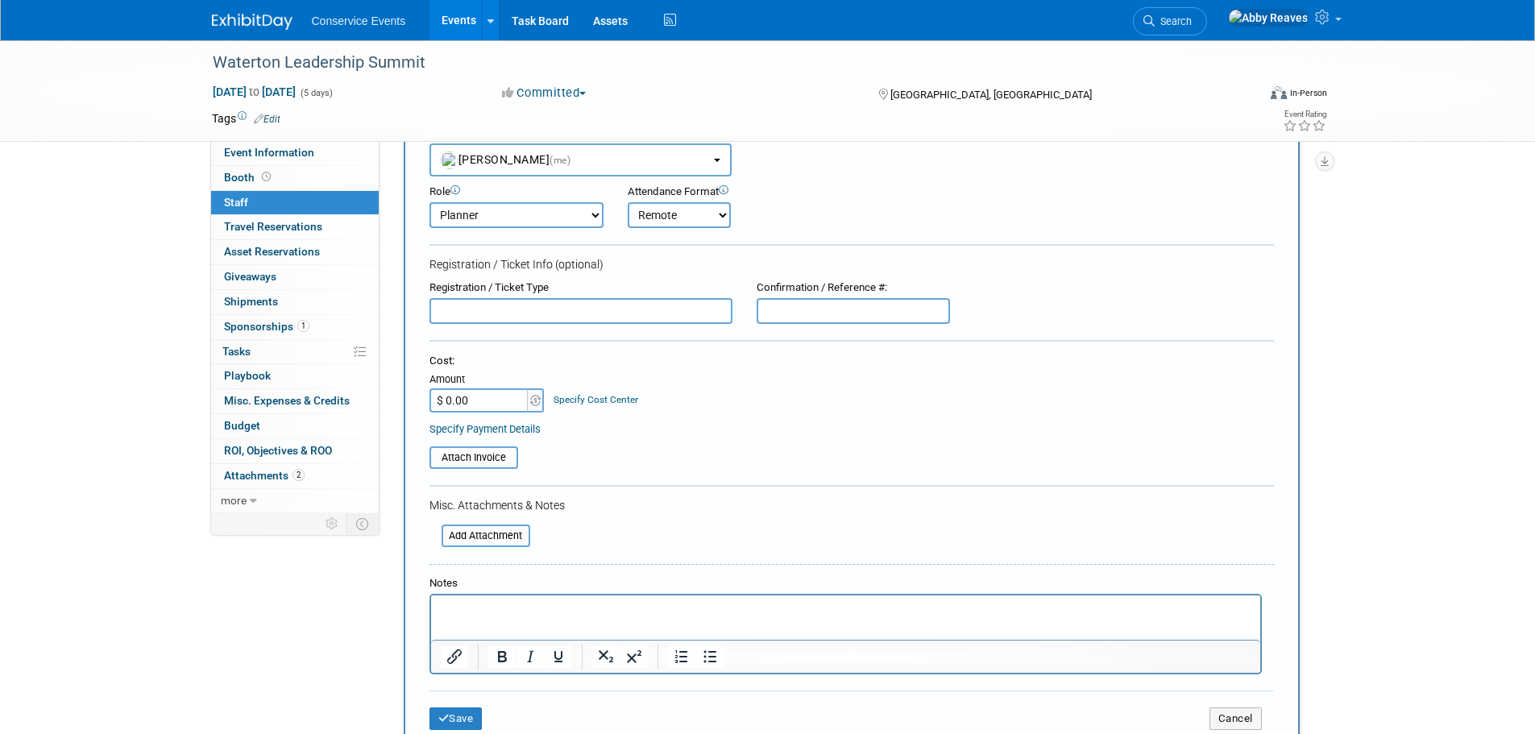
scroll to position [161, 0]
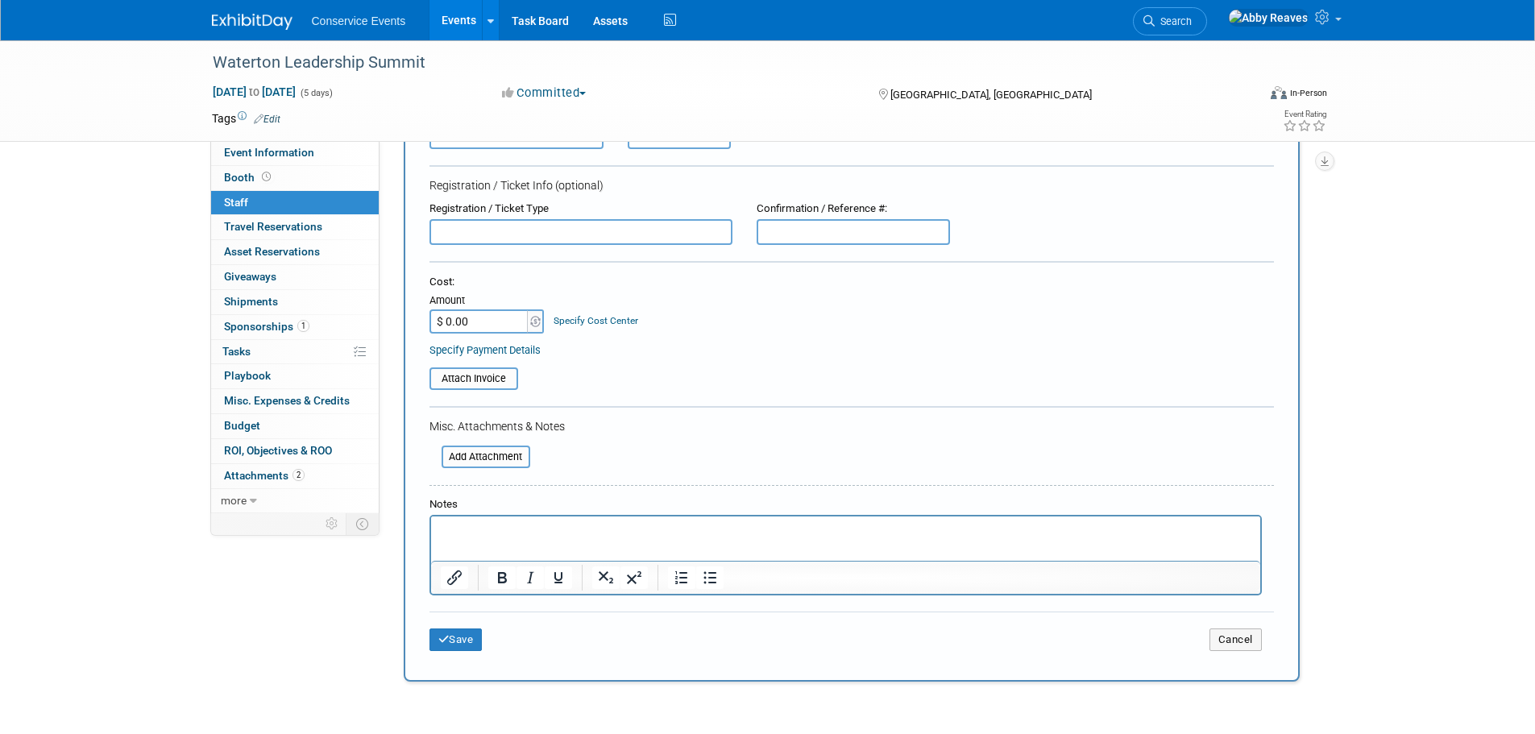
click at [474, 663] on div "Save Cancel" at bounding box center [851, 637] width 844 height 52
click at [474, 641] on button "Save" at bounding box center [455, 639] width 53 height 23
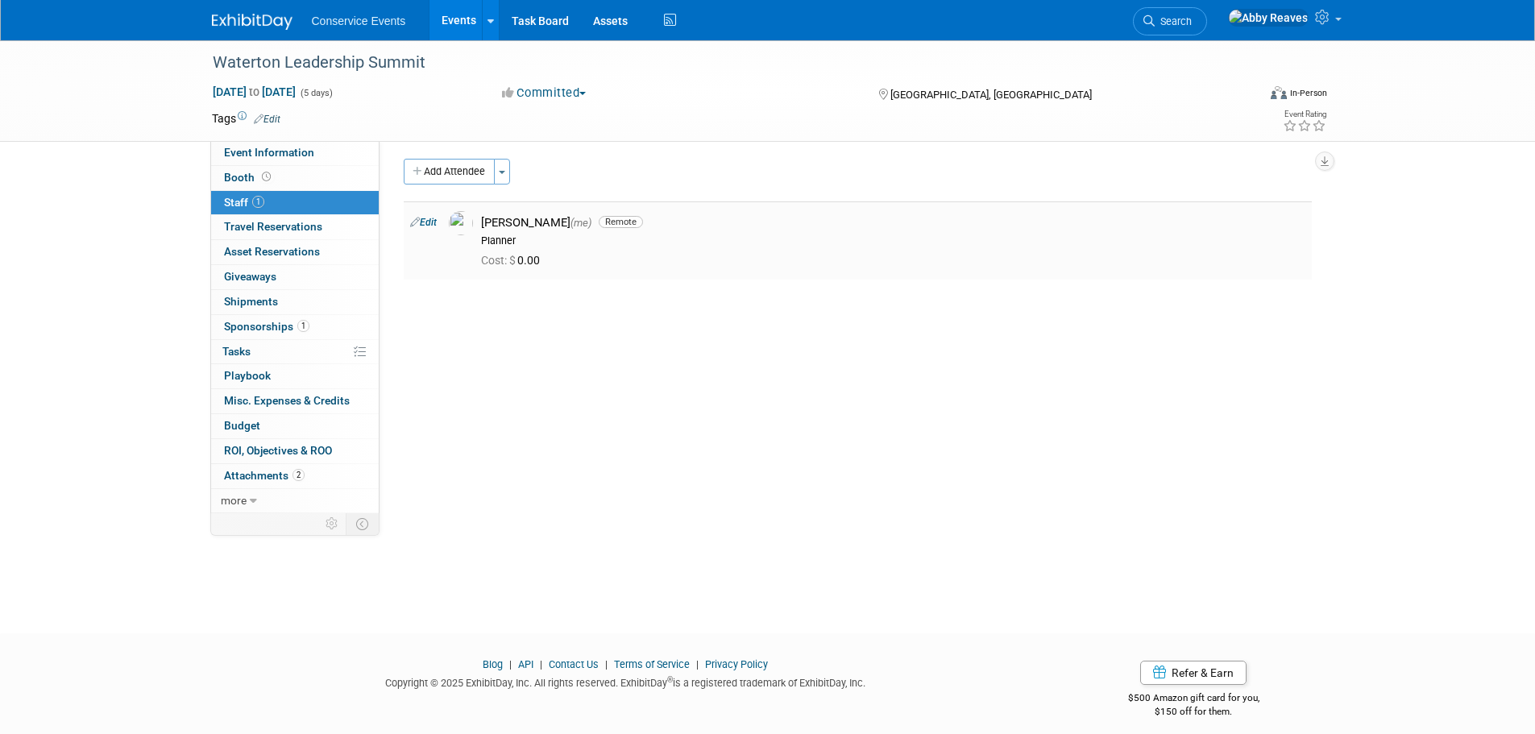
scroll to position [0, 0]
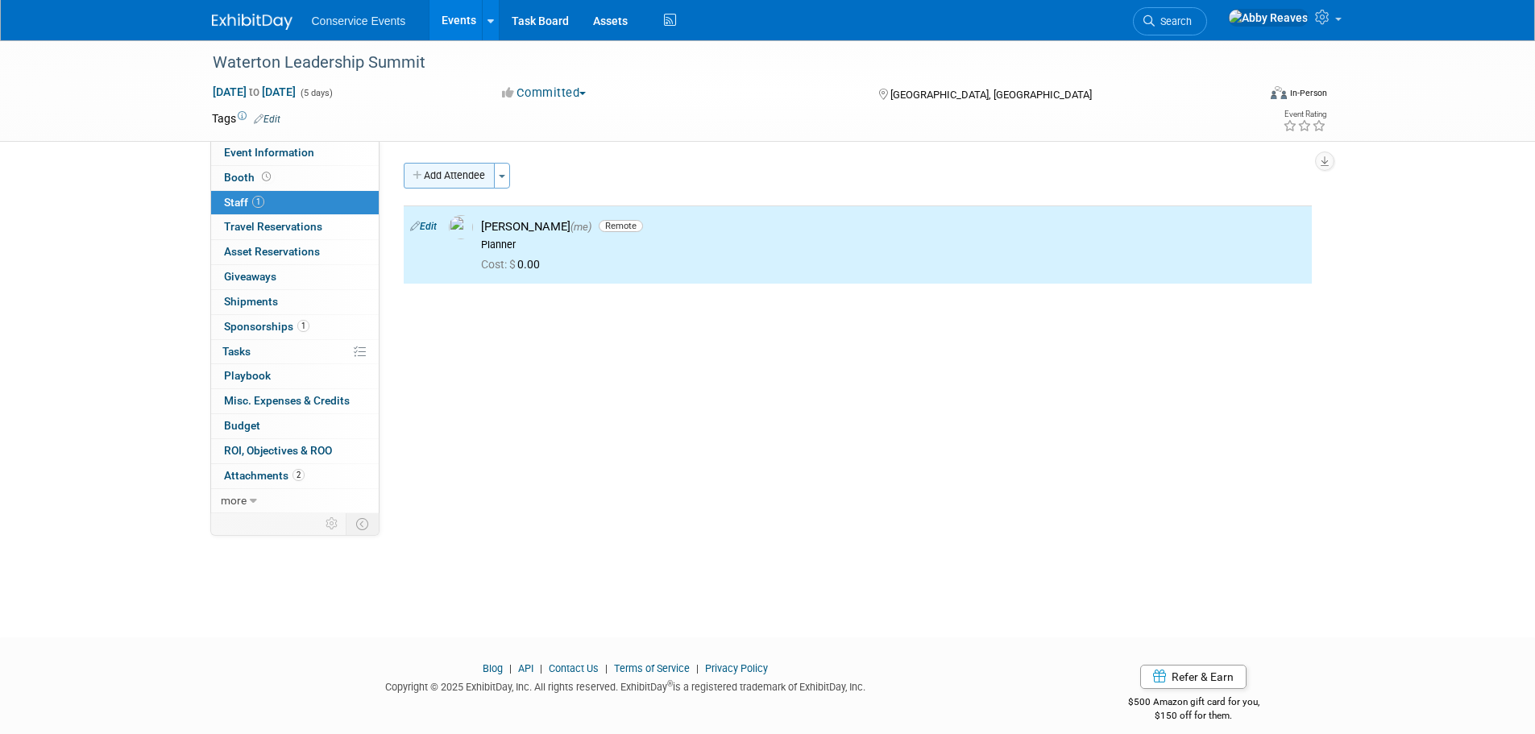
click at [477, 171] on button "Add Attendee" at bounding box center [449, 176] width 91 height 26
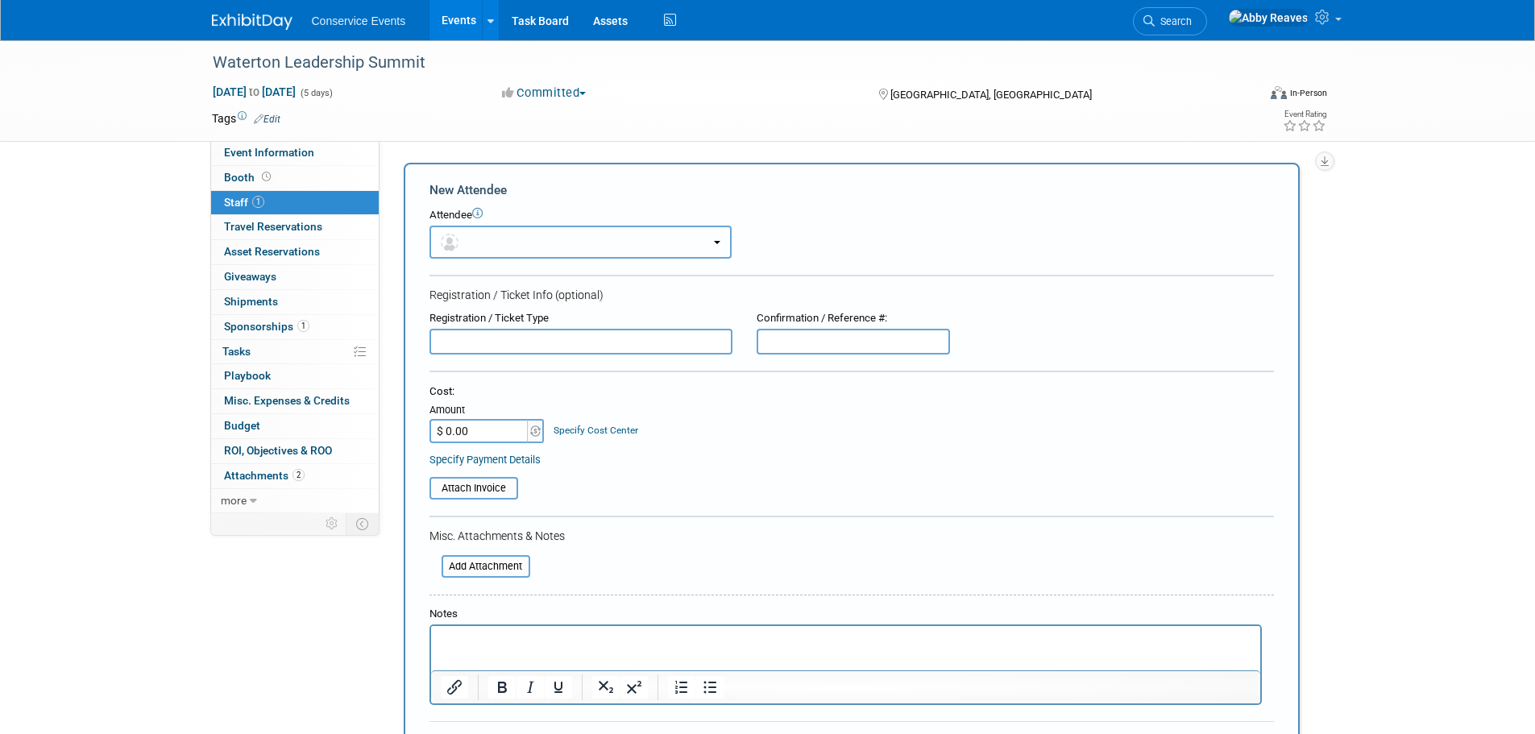
click at [503, 236] on button "button" at bounding box center [580, 242] width 302 height 33
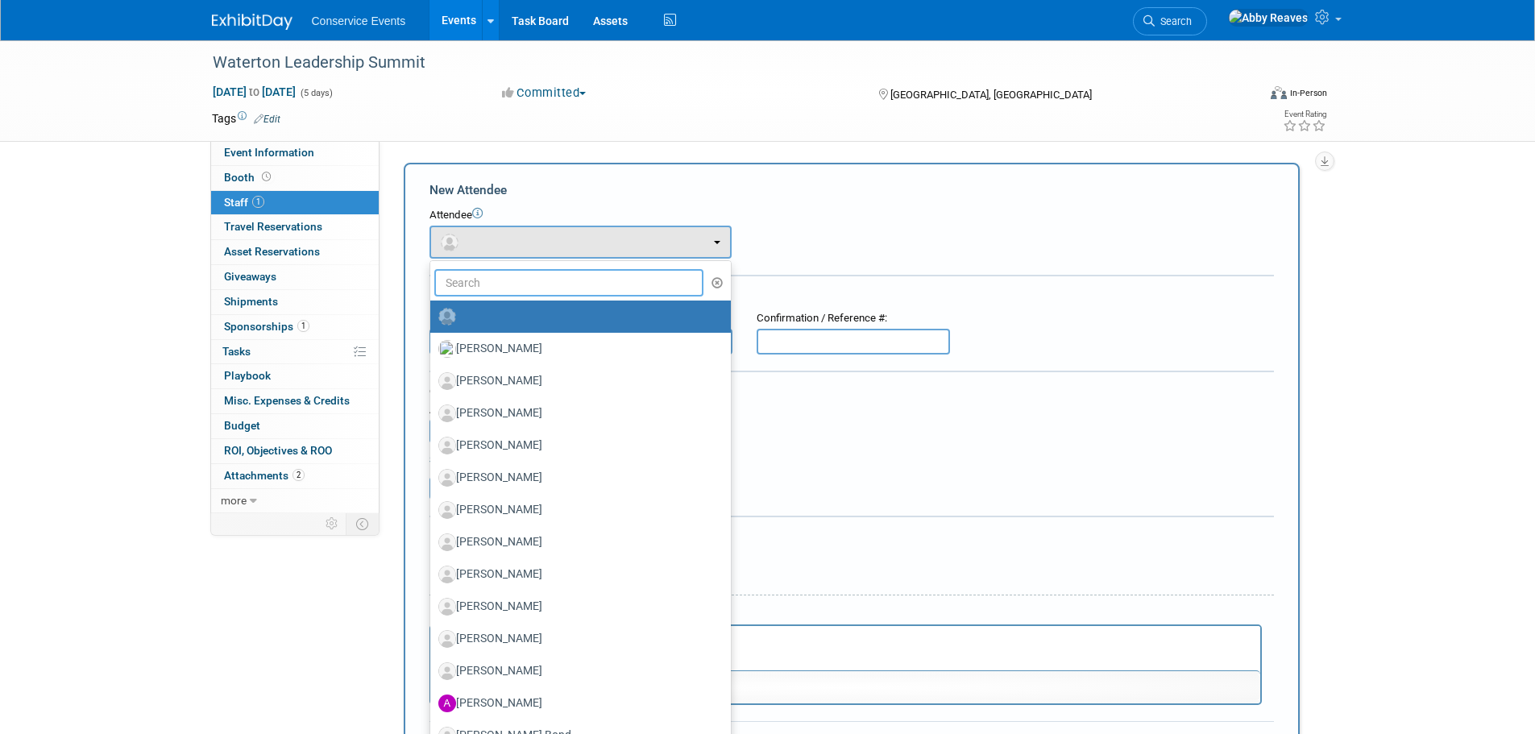
click at [510, 273] on input "text" at bounding box center [569, 282] width 270 height 27
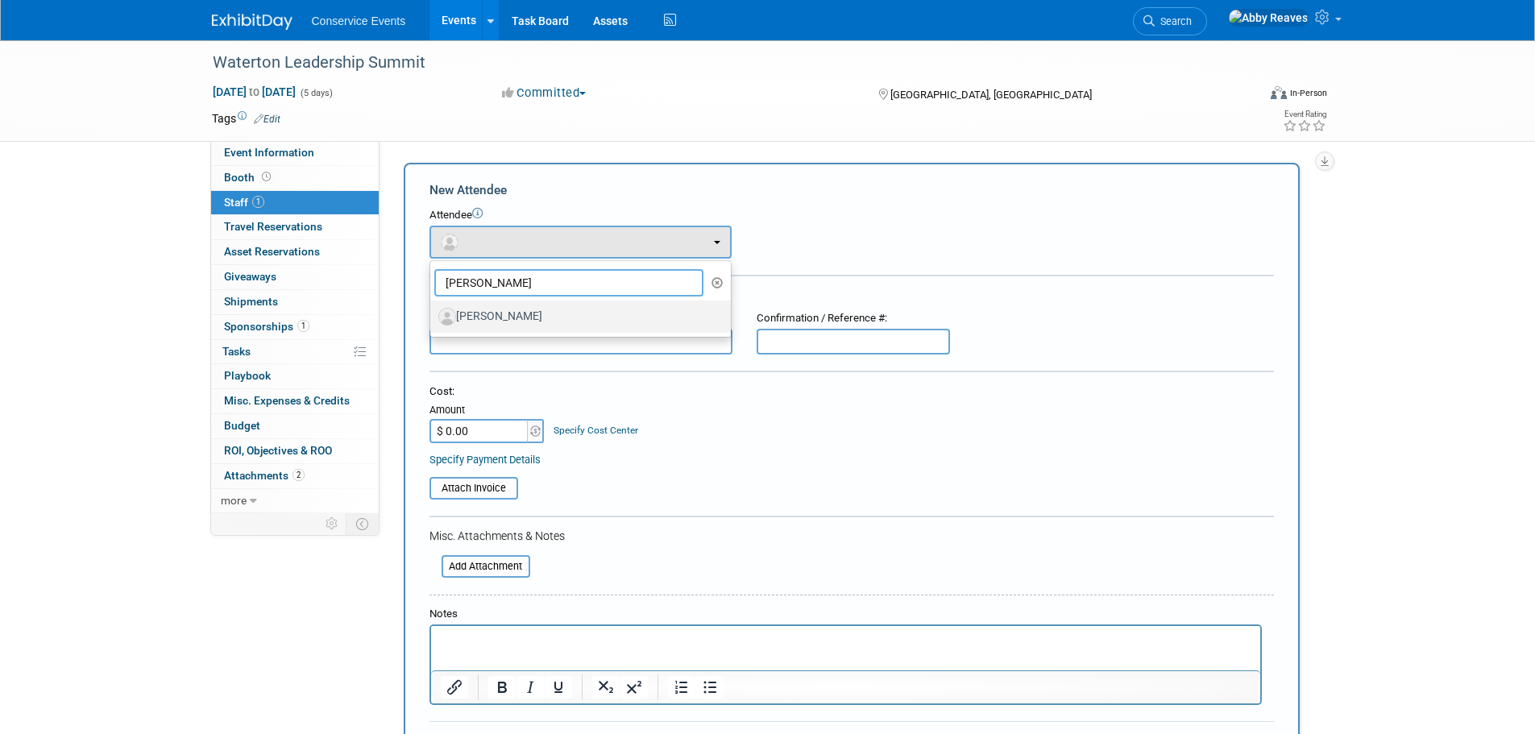
type input "alycia"
click at [510, 320] on label "Alycia Jacobsen" at bounding box center [576, 317] width 276 height 26
click at [433, 320] on input "Alycia Jacobsen" at bounding box center [427, 314] width 10 height 10
select select "1680894c-8f41-4396-a79e-8dad6f9414fe"
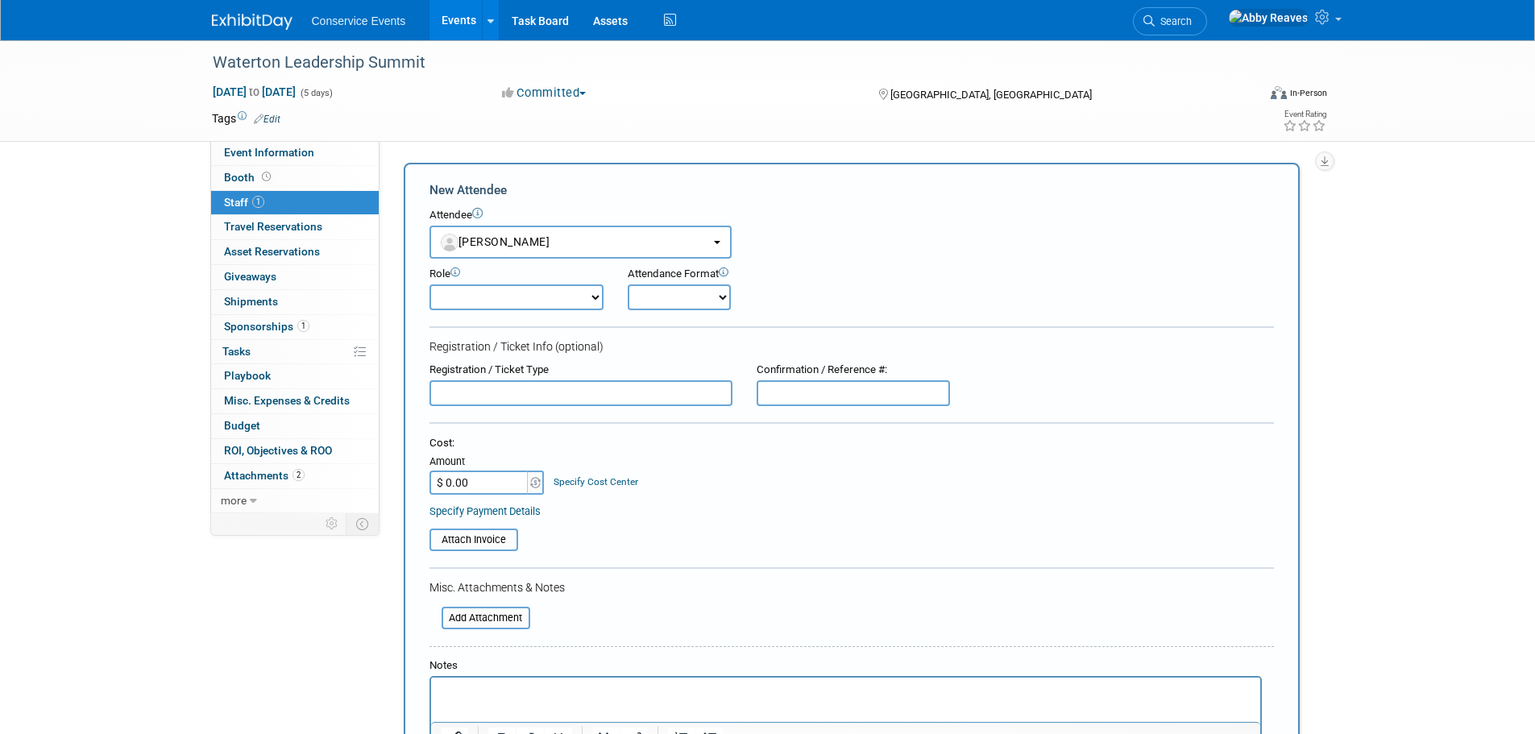
drag, startPoint x: 576, startPoint y: 300, endPoint x: 574, endPoint y: 309, distance: 9.0
click at [576, 300] on select "Demonstrator Host Planner Presenter Sales Representative Set-up/Dismantle Crew …" at bounding box center [516, 297] width 174 height 26
select select "100"
click at [429, 284] on select "Demonstrator Host Planner Presenter Sales Representative Set-up/Dismantle Crew …" at bounding box center [516, 297] width 174 height 26
click at [664, 305] on select "Onsite Remote" at bounding box center [679, 297] width 103 height 26
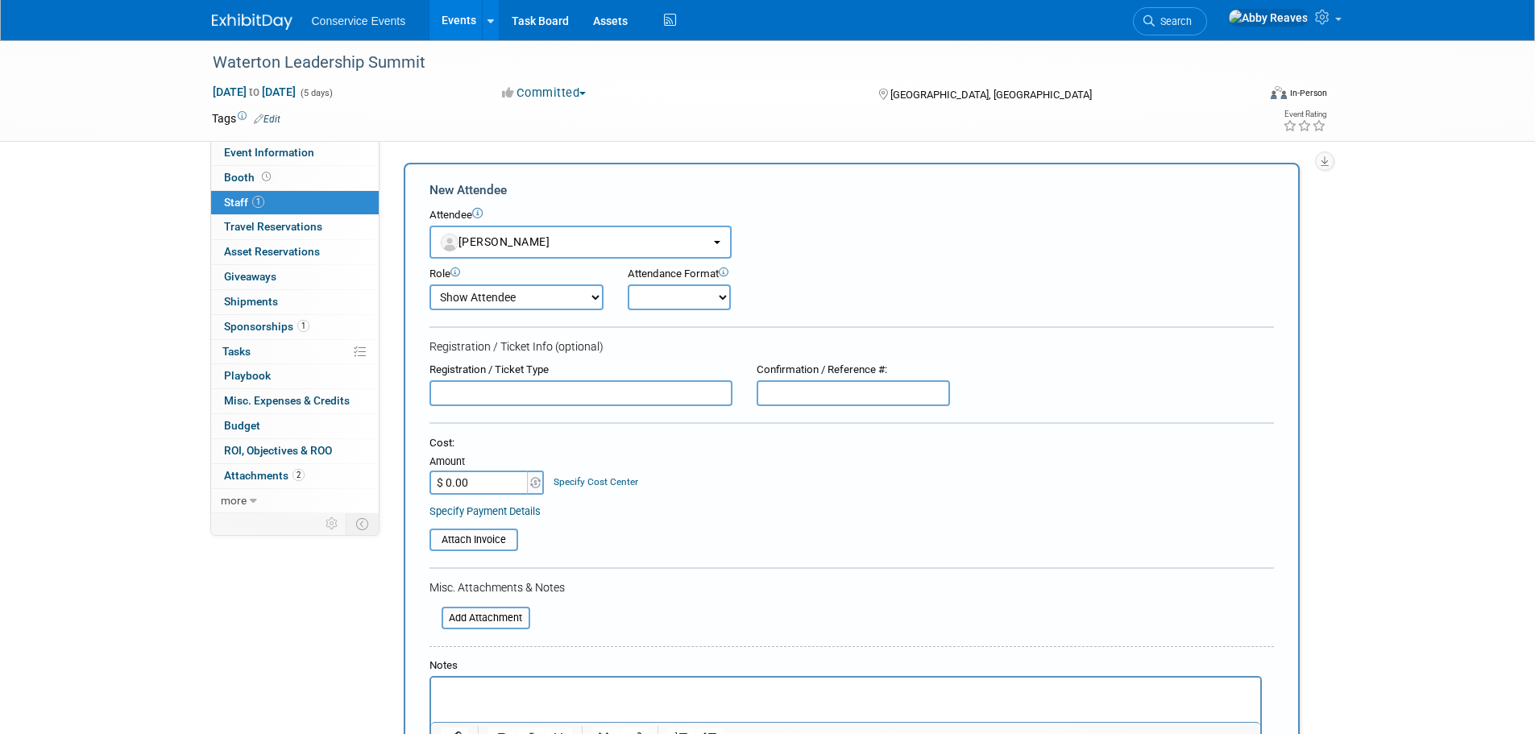
select select "1"
click at [628, 284] on select "Onsite Remote" at bounding box center [679, 297] width 103 height 26
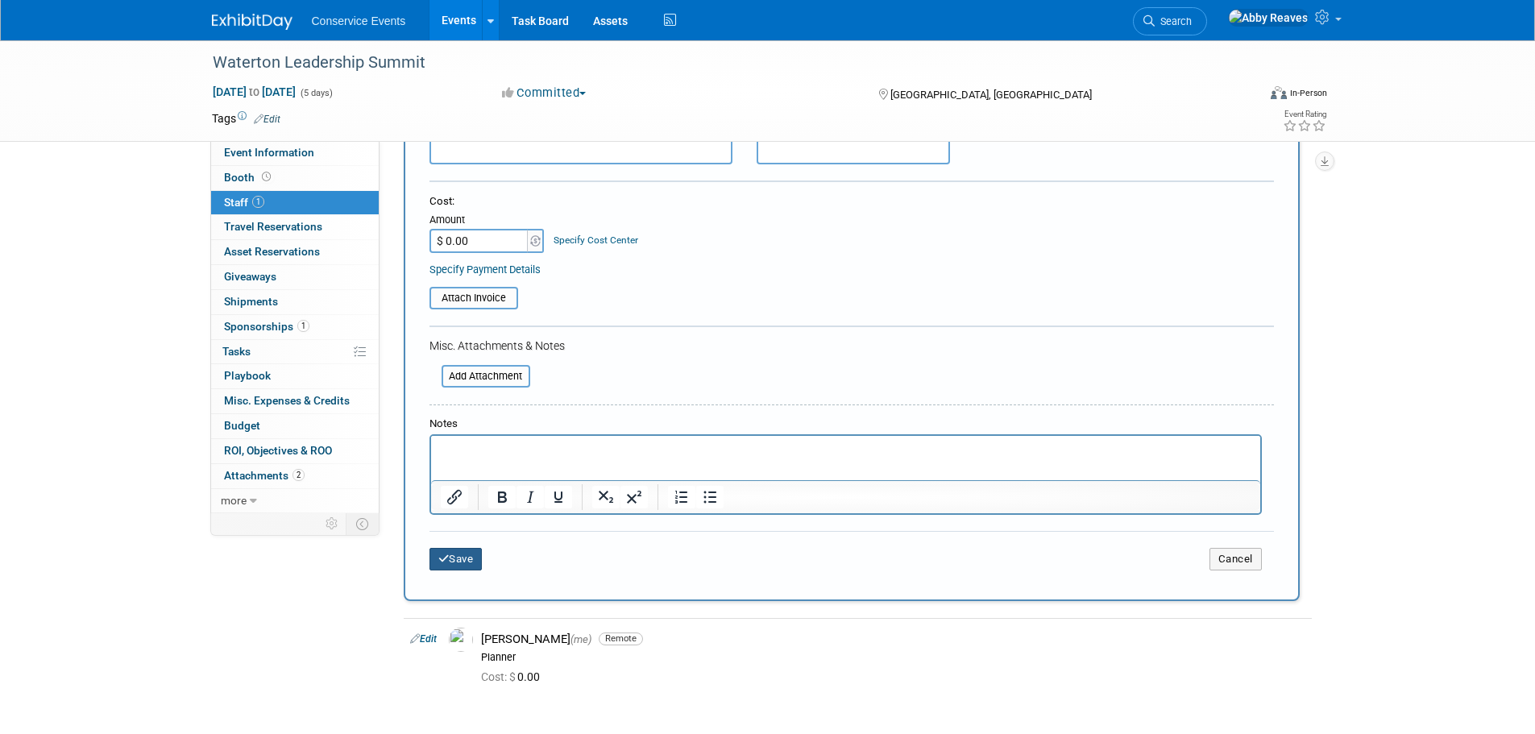
click at [470, 555] on button "Save" at bounding box center [455, 559] width 53 height 23
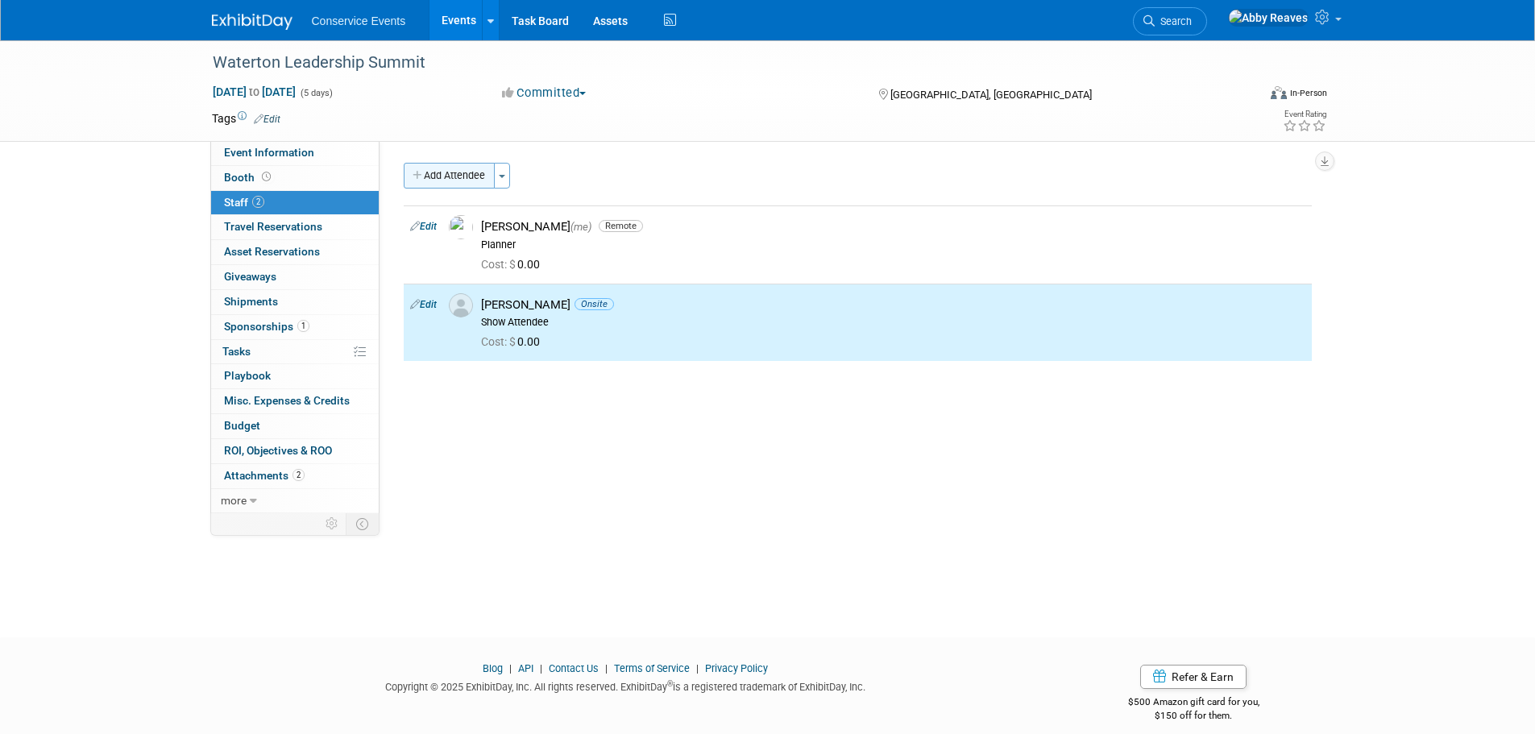
click at [462, 180] on button "Add Attendee" at bounding box center [449, 176] width 91 height 26
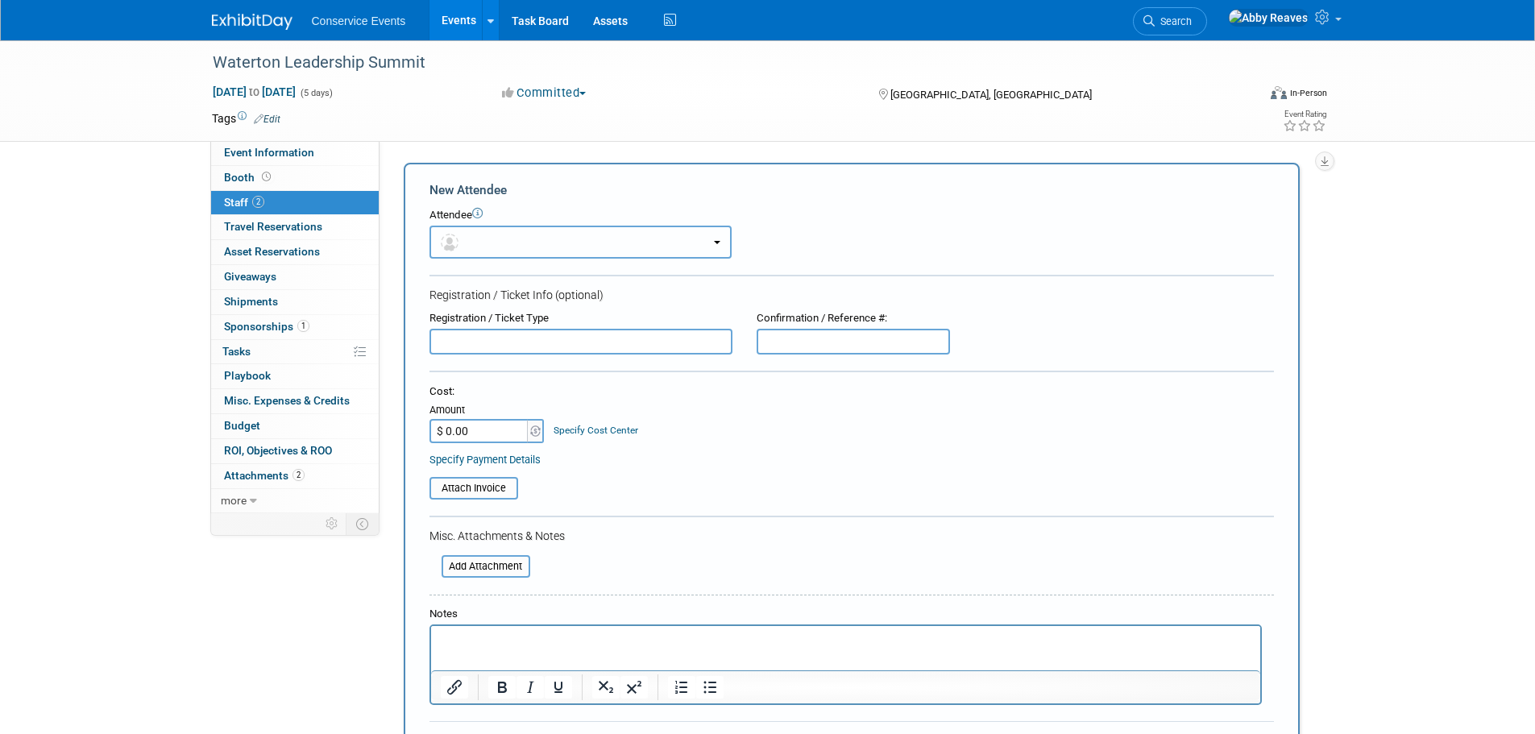
click at [493, 234] on button "button" at bounding box center [580, 242] width 302 height 33
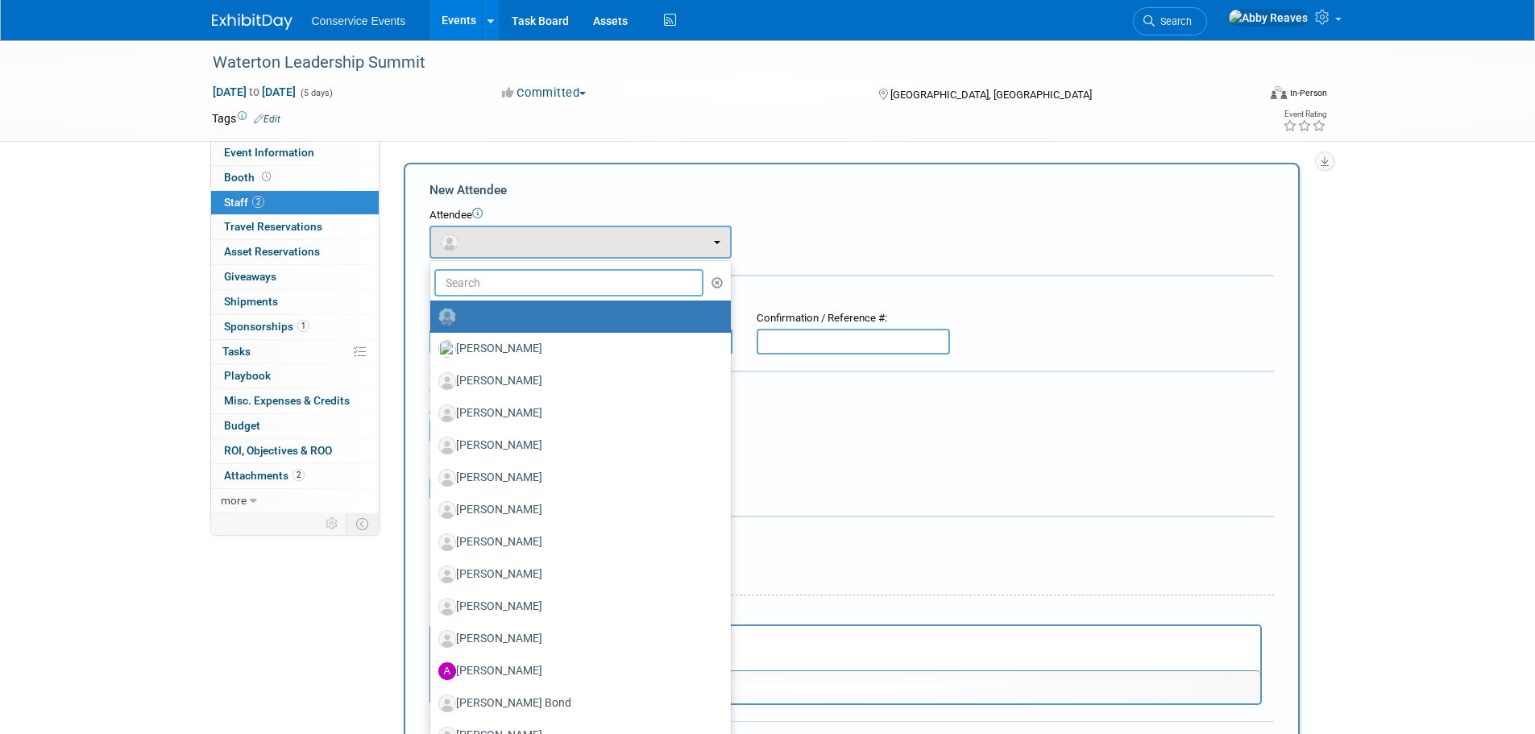
click at [497, 282] on input "text" at bounding box center [569, 282] width 270 height 27
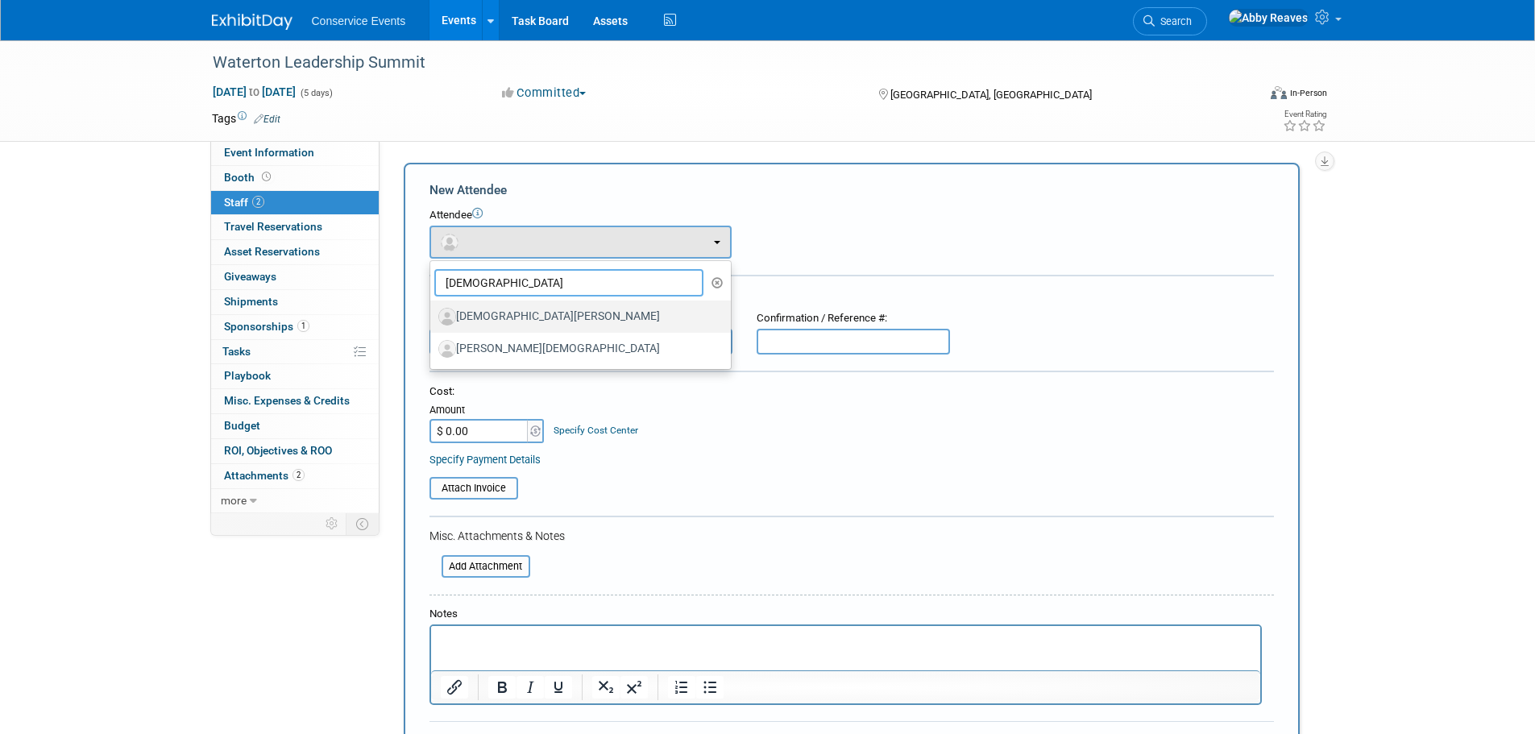
type input "christian"
click at [598, 321] on label "Christian Hoegh-Guldberg" at bounding box center [576, 317] width 276 height 26
click at [433, 320] on input "Christian Hoegh-Guldberg" at bounding box center [427, 314] width 10 height 10
select select "dd1201bd-fae5-4369-94c1-d64c53611002"
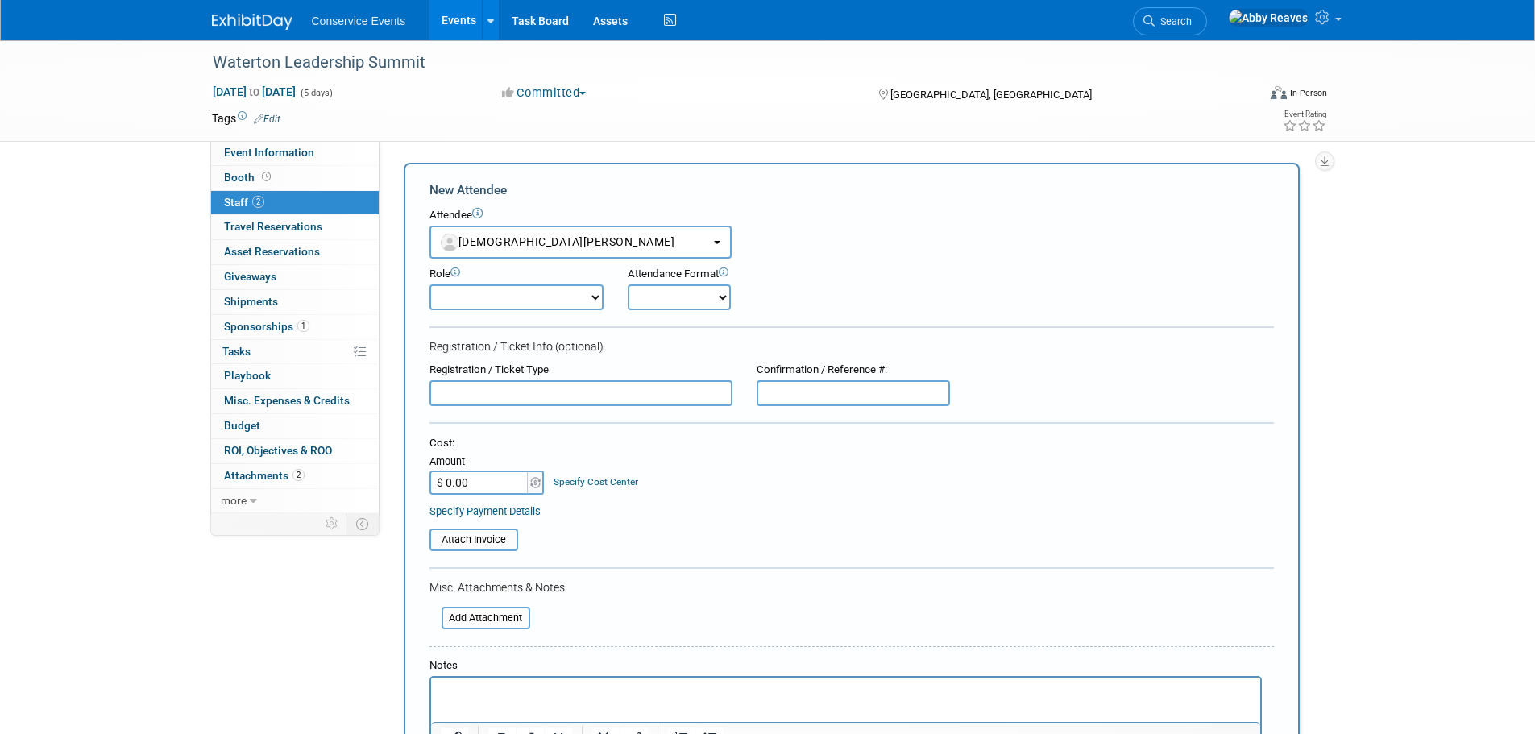
click at [520, 304] on select "Demonstrator Host Planner Presenter Sales Representative Set-up/Dismantle Crew …" at bounding box center [516, 297] width 174 height 26
select select "4"
click at [429, 284] on select "Demonstrator Host Planner Presenter Sales Representative Set-up/Dismantle Crew …" at bounding box center [516, 297] width 174 height 26
drag, startPoint x: 694, startPoint y: 292, endPoint x: 687, endPoint y: 309, distance: 18.1
click at [694, 292] on select "Onsite Remote" at bounding box center [679, 297] width 103 height 26
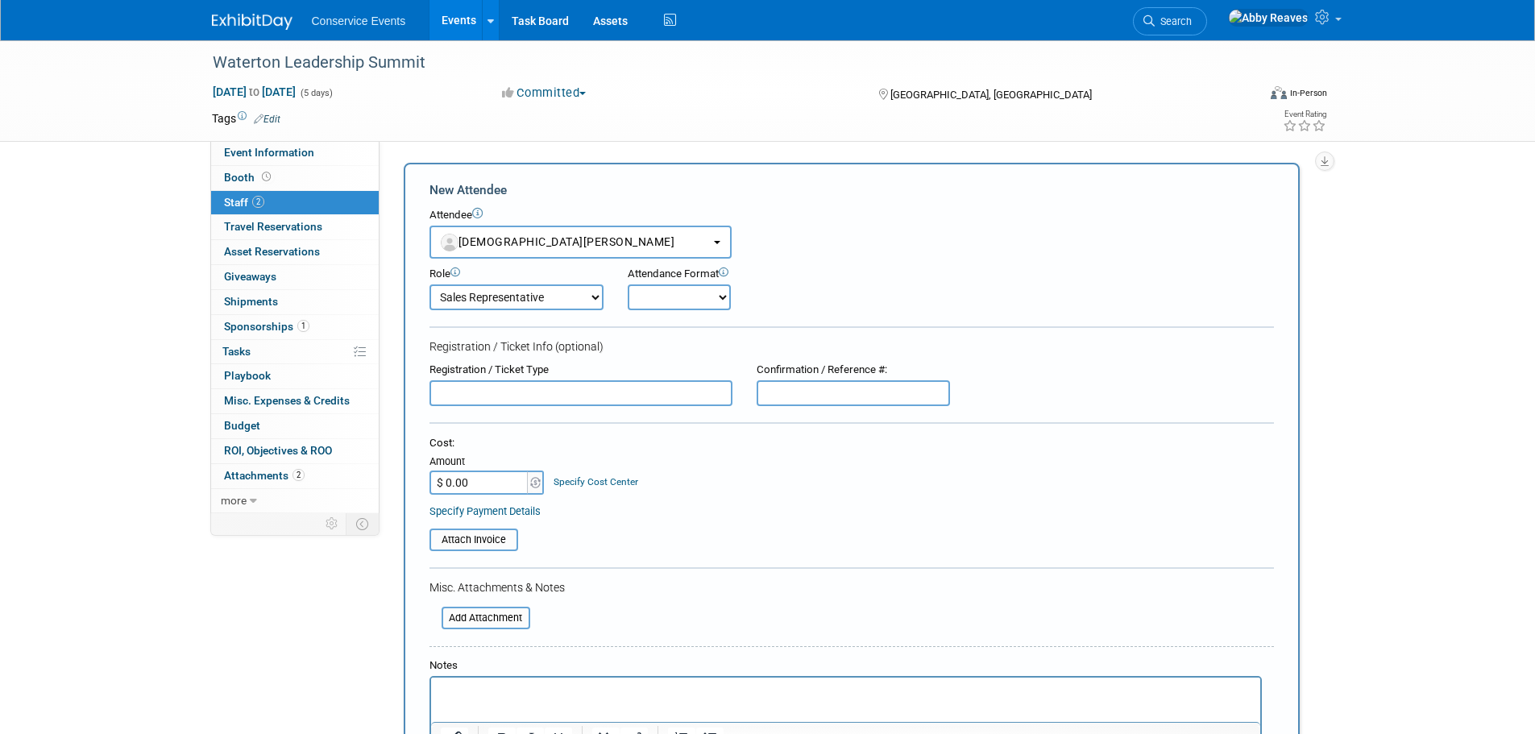
select select "1"
click at [628, 284] on select "Onsite Remote" at bounding box center [679, 297] width 103 height 26
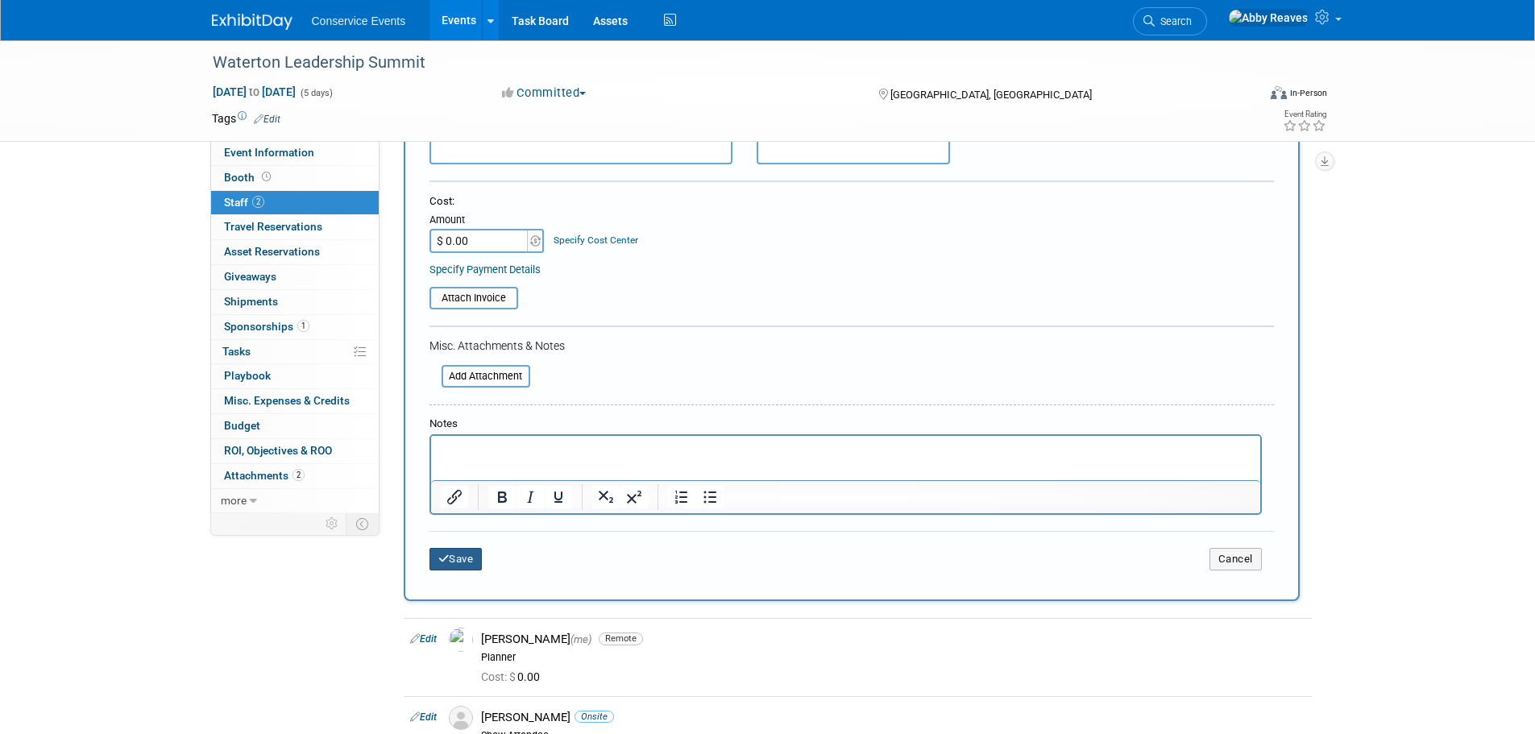
click at [462, 570] on button "Save" at bounding box center [455, 559] width 53 height 23
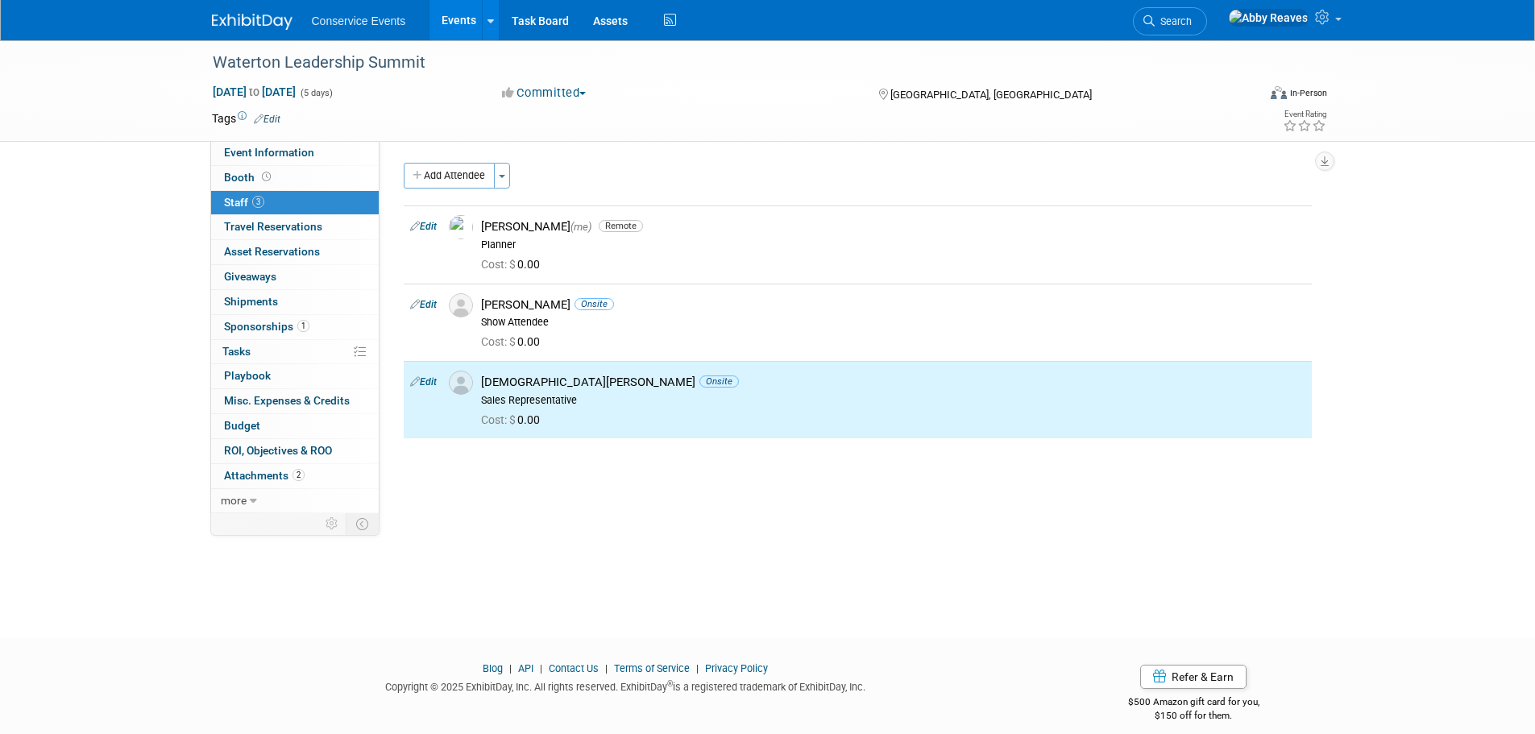
drag, startPoint x: 335, startPoint y: 159, endPoint x: 324, endPoint y: 141, distance: 21.7
click at [335, 159] on link "Event Information" at bounding box center [295, 153] width 168 height 24
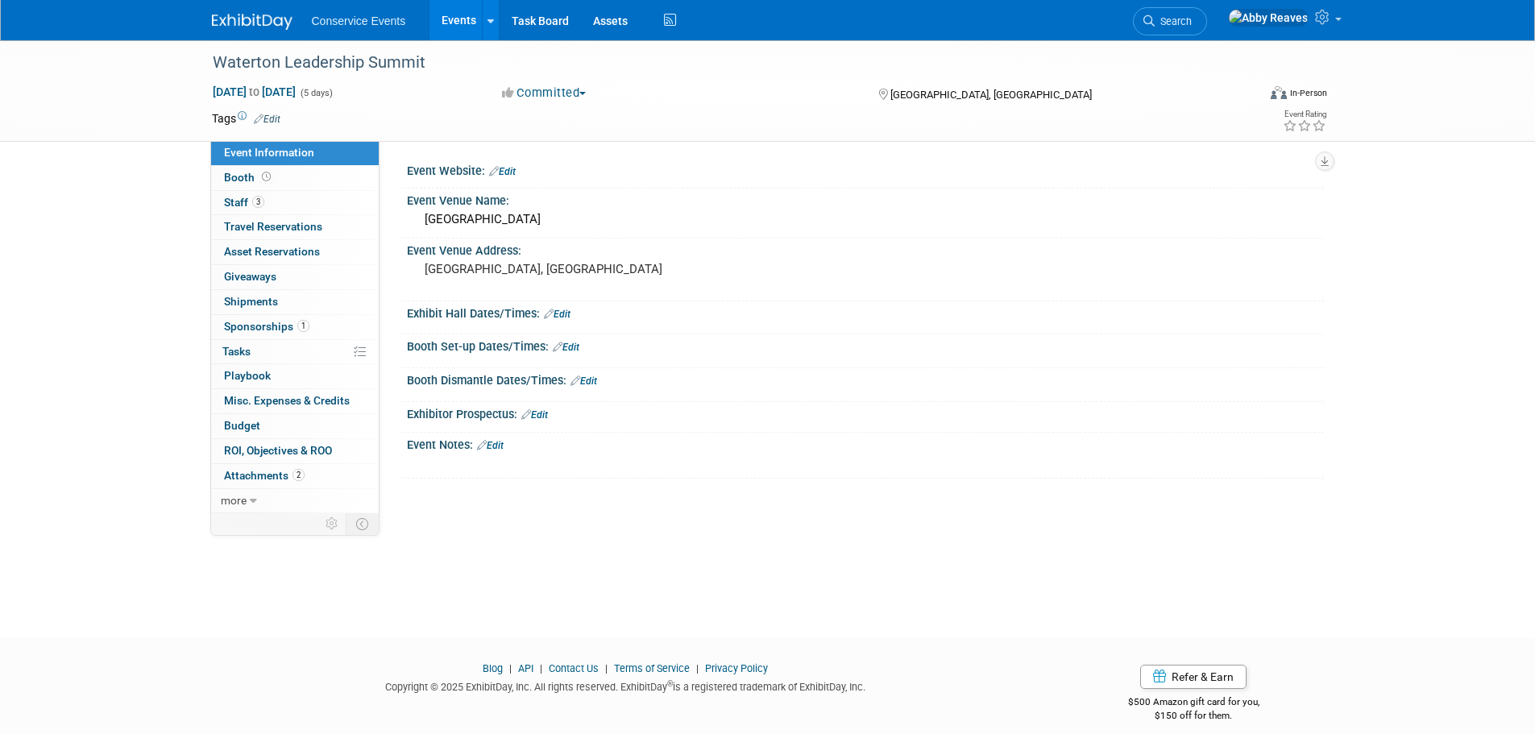
click at [251, 118] on span "Edit" at bounding box center [264, 119] width 31 height 11
click at [268, 118] on link "Edit" at bounding box center [267, 119] width 27 height 11
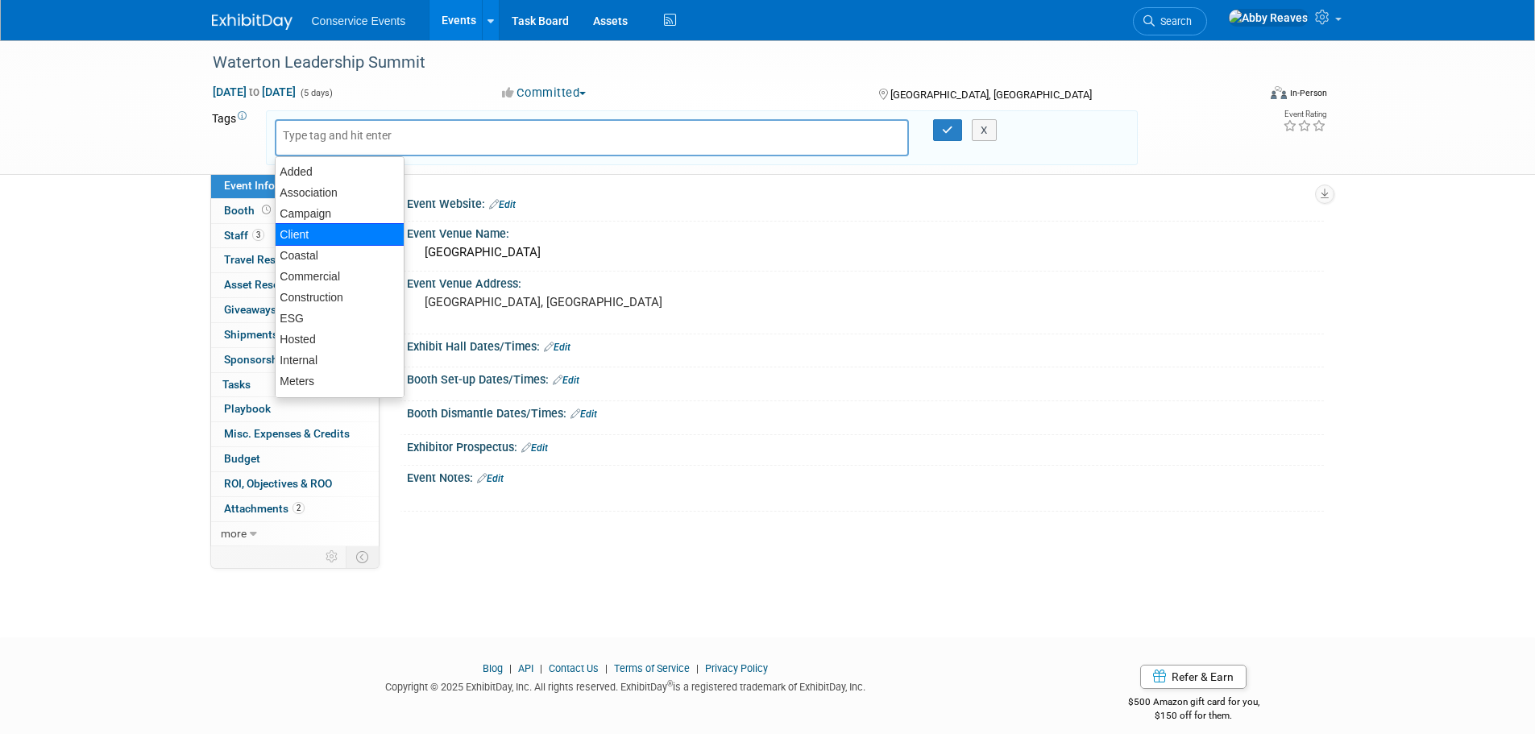
click at [325, 232] on div "Client" at bounding box center [340, 234] width 130 height 23
type input "Client"
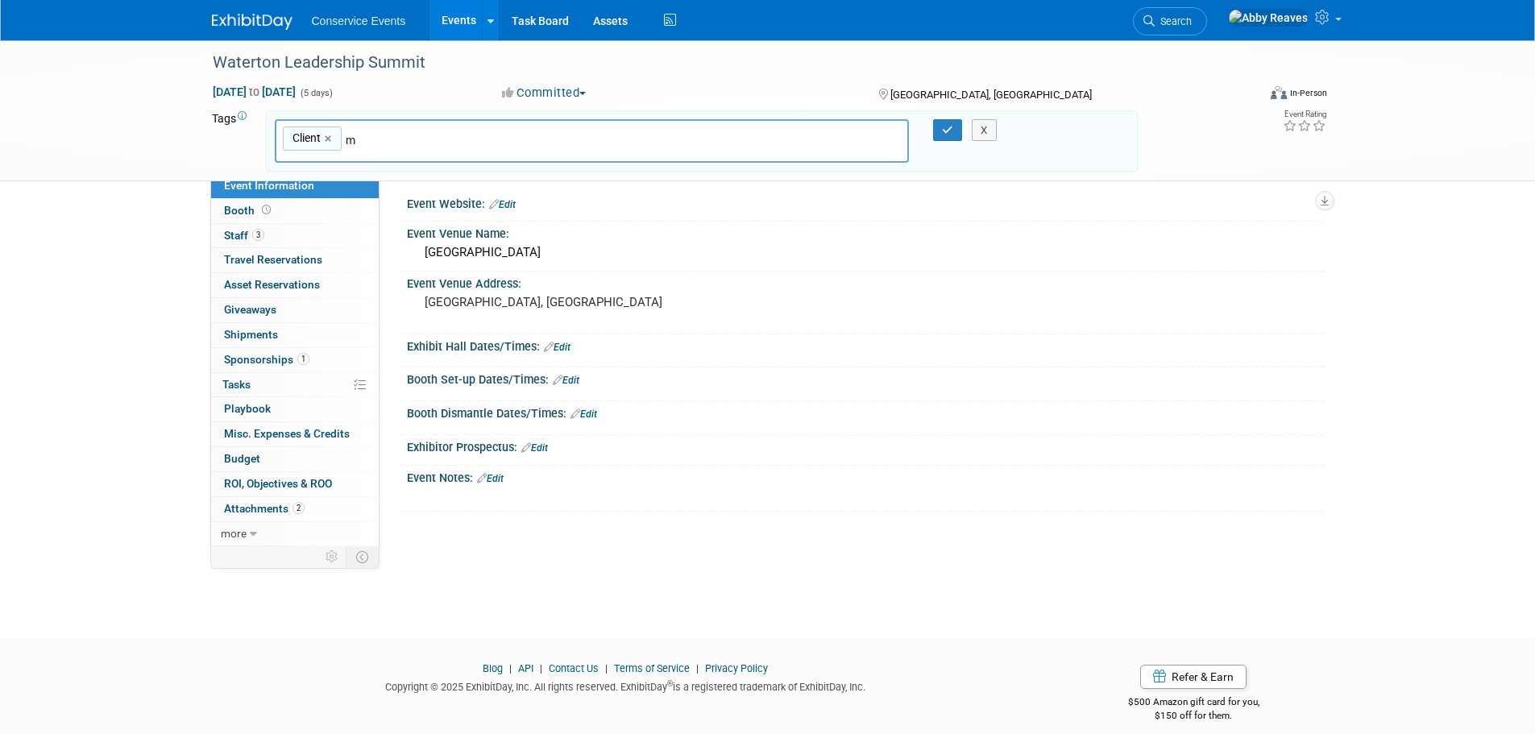
type input "mf"
click at [400, 180] on div "MF" at bounding box center [388, 179] width 226 height 23
type input "Client, MF"
click at [959, 120] on div "X" at bounding box center [991, 130] width 73 height 23
click at [951, 128] on icon "button" at bounding box center [947, 130] width 11 height 10
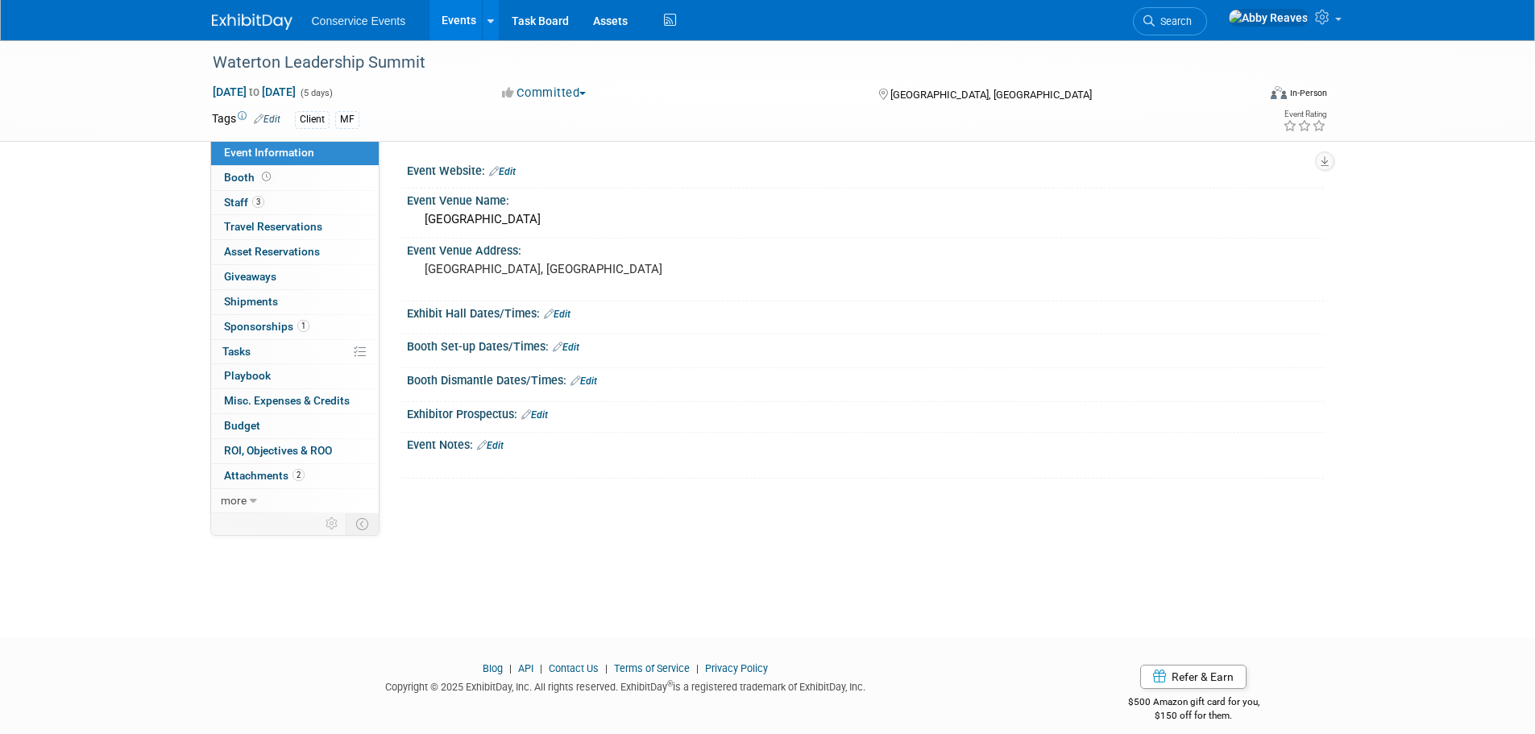
click at [461, 15] on link "Events" at bounding box center [458, 20] width 59 height 40
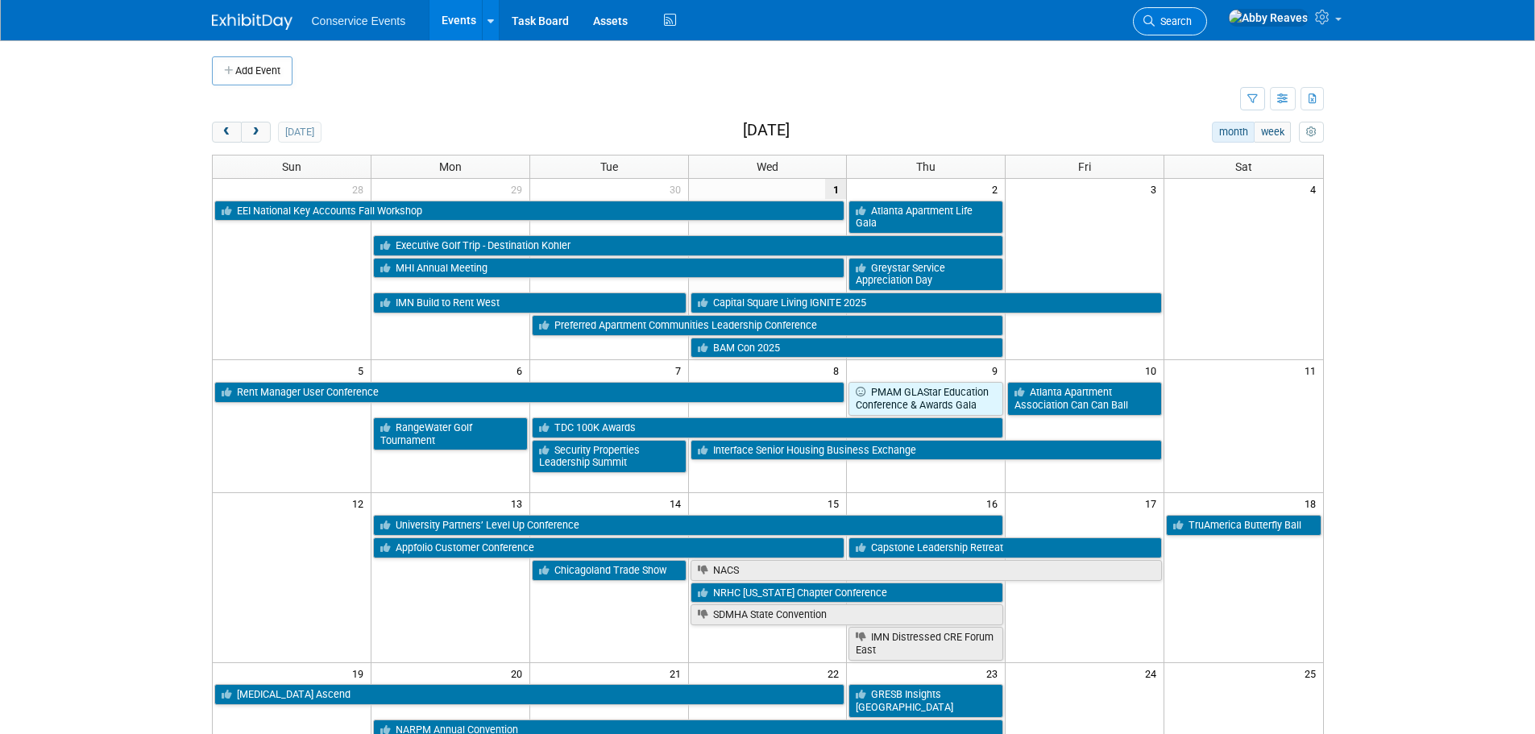
click at [1191, 21] on span "Search" at bounding box center [1172, 21] width 37 height 12
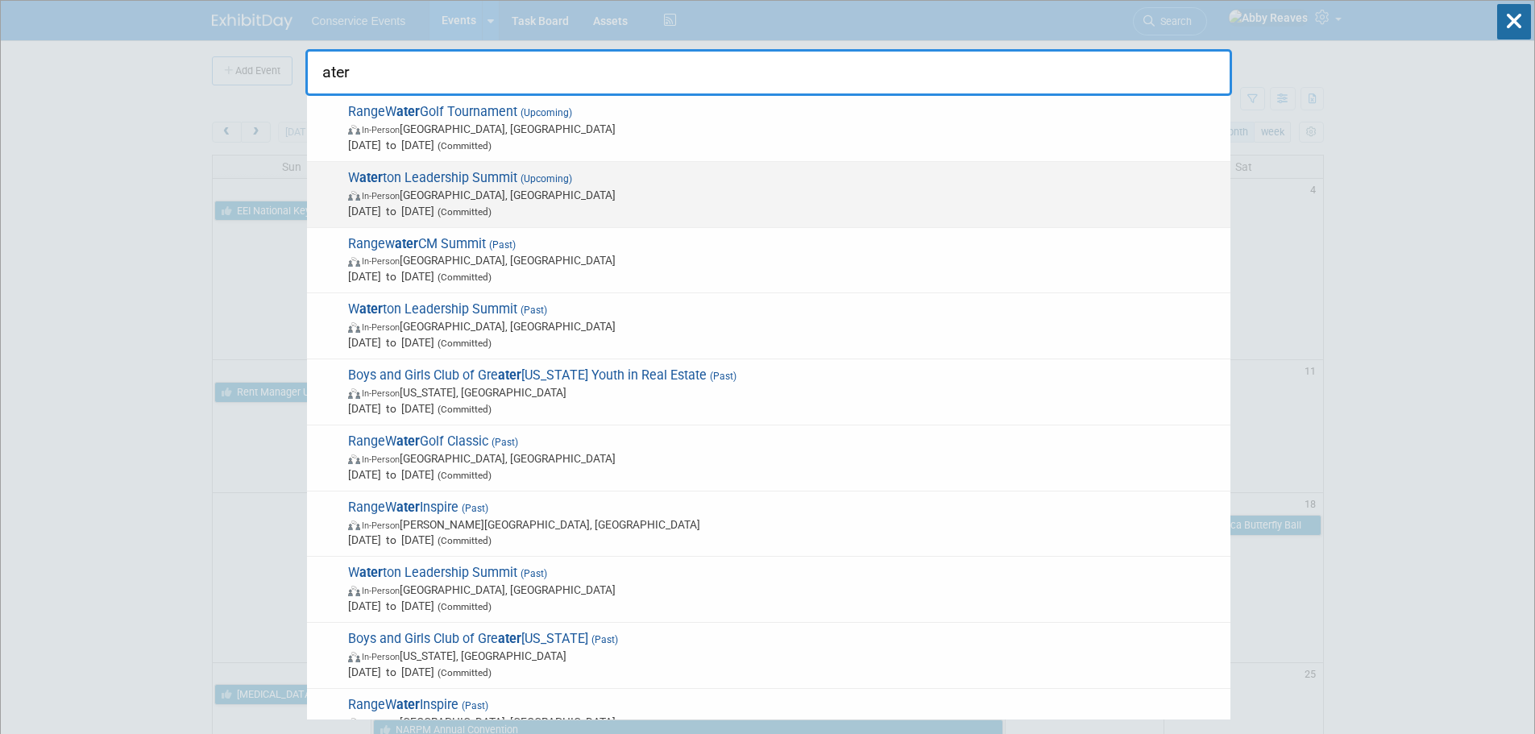
type input "ater"
click at [502, 193] on span "In-Person San Antonio, TX" at bounding box center [785, 195] width 874 height 16
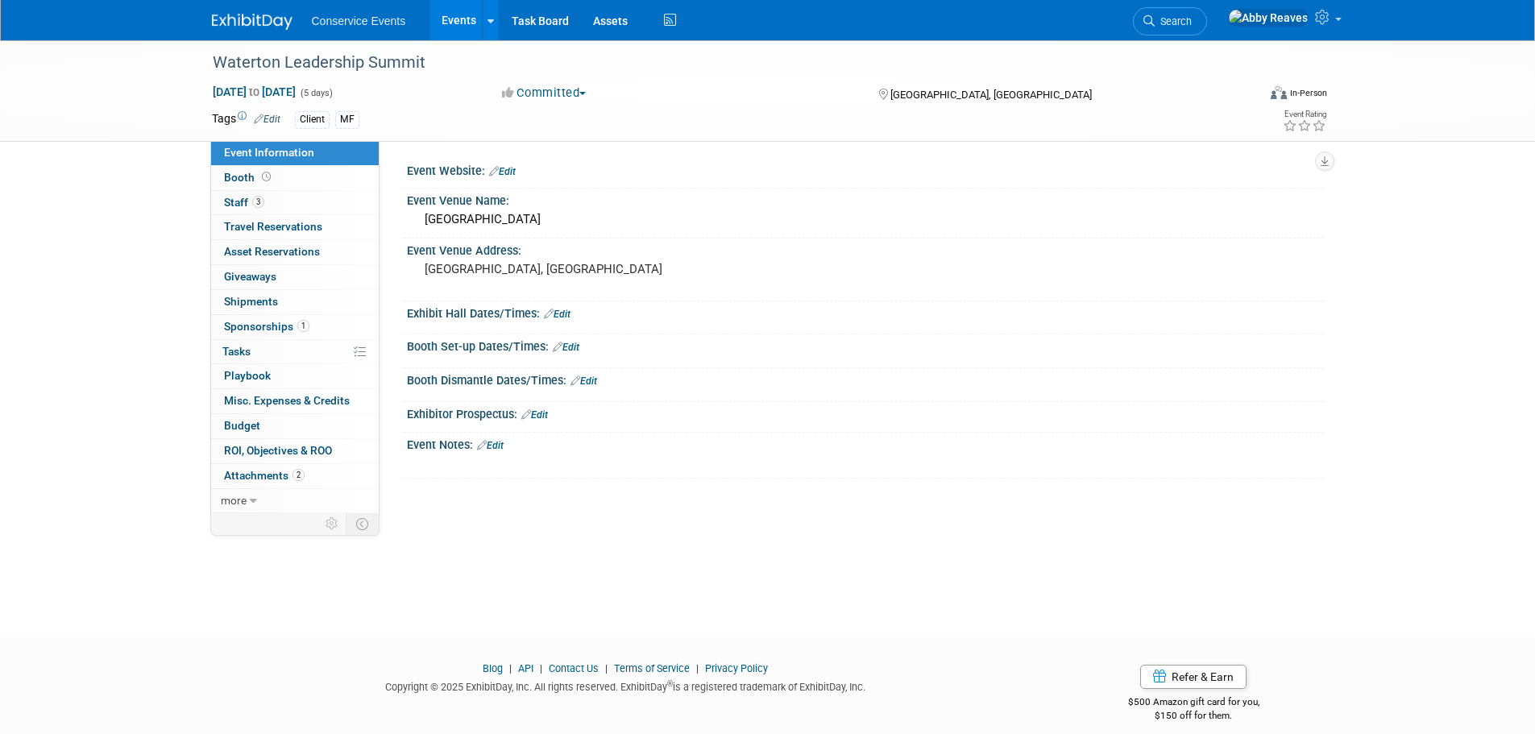
click at [448, 22] on link "Events" at bounding box center [458, 20] width 59 height 40
